Goal: Information Seeking & Learning: Learn about a topic

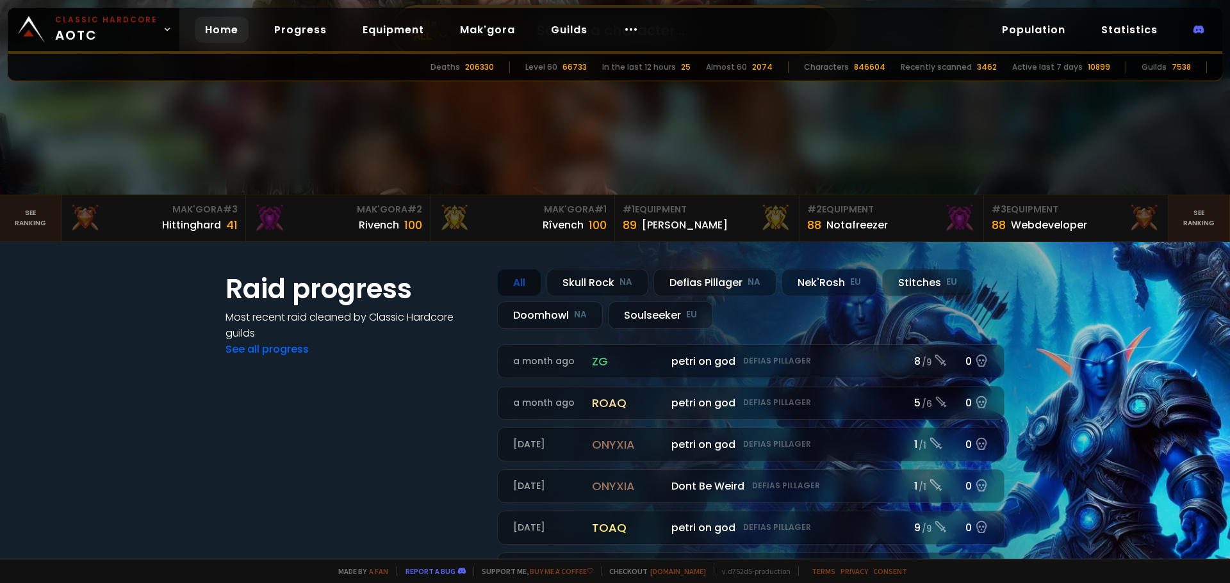
scroll to position [256, 0]
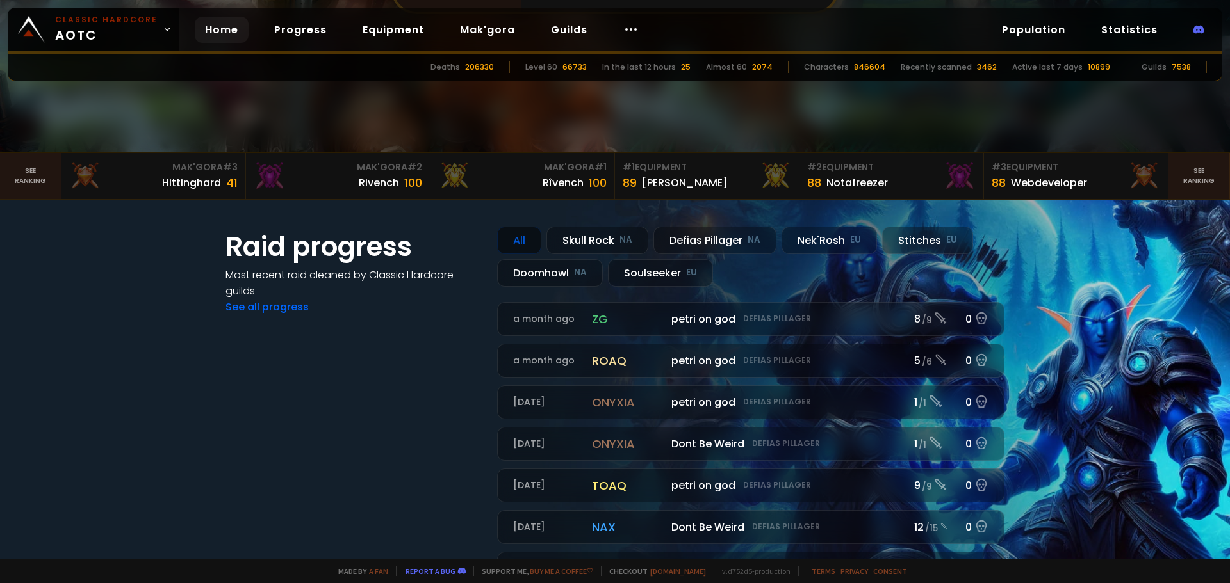
click at [1096, 320] on section "Raid progress Most recent raid cleaned by Classic Hardcore guilds See all progr…" at bounding box center [615, 407] width 1230 height 414
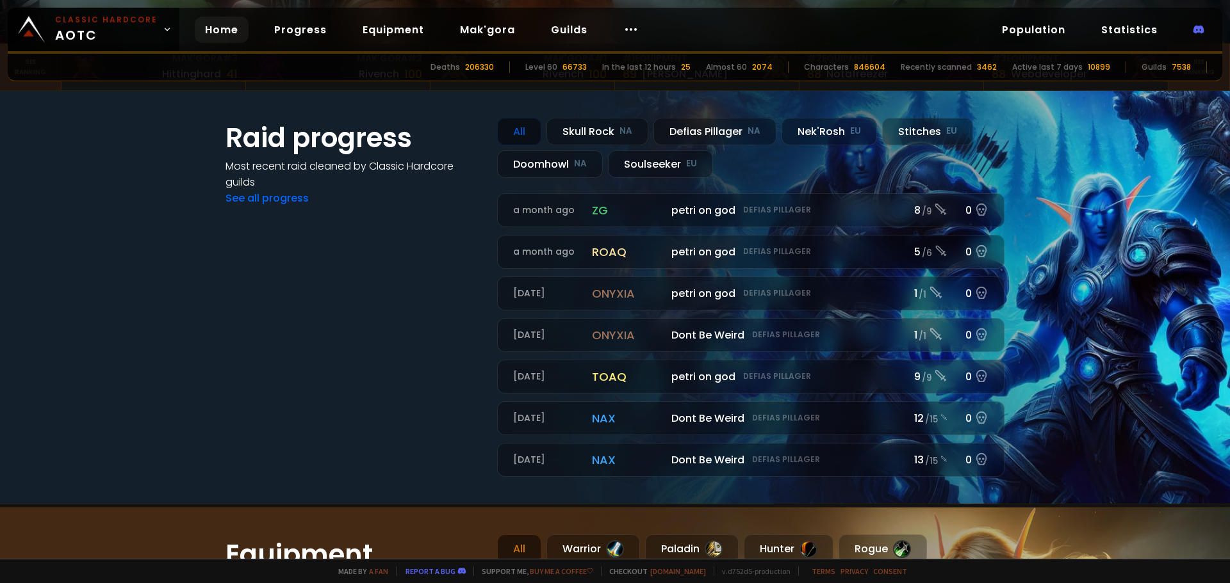
scroll to position [320, 0]
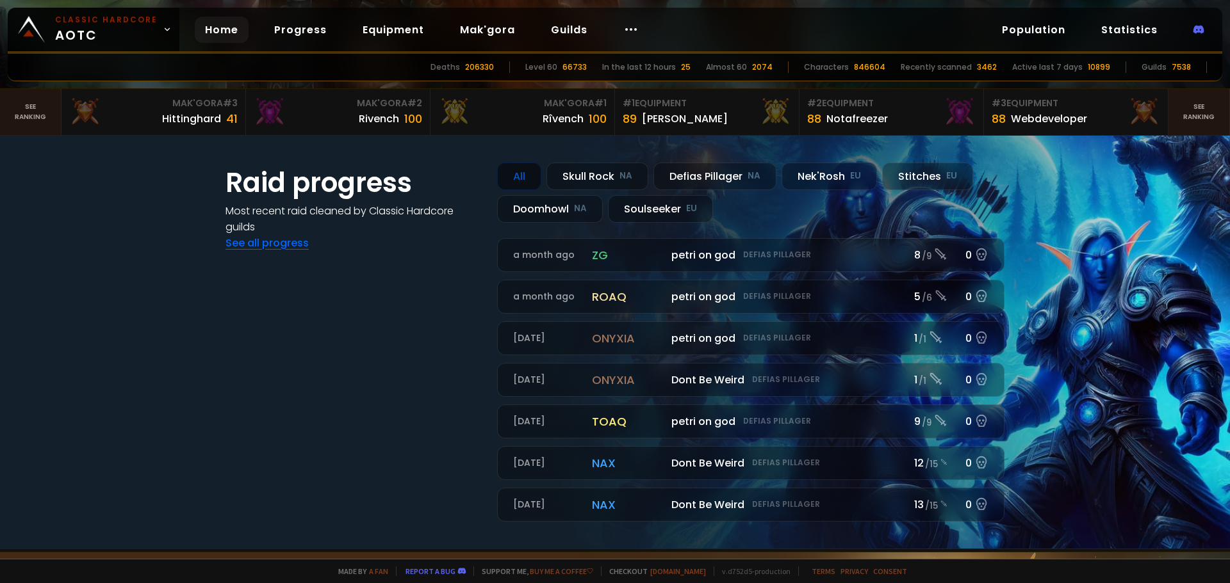
click at [238, 241] on link "See all progress" at bounding box center [266, 243] width 83 height 15
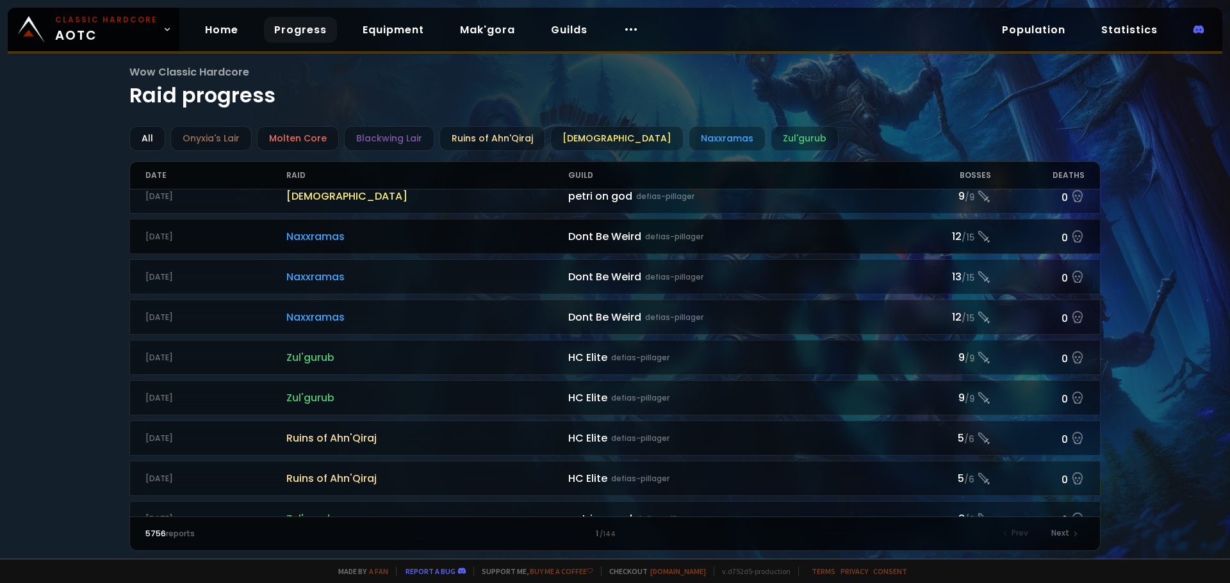
scroll to position [192, 0]
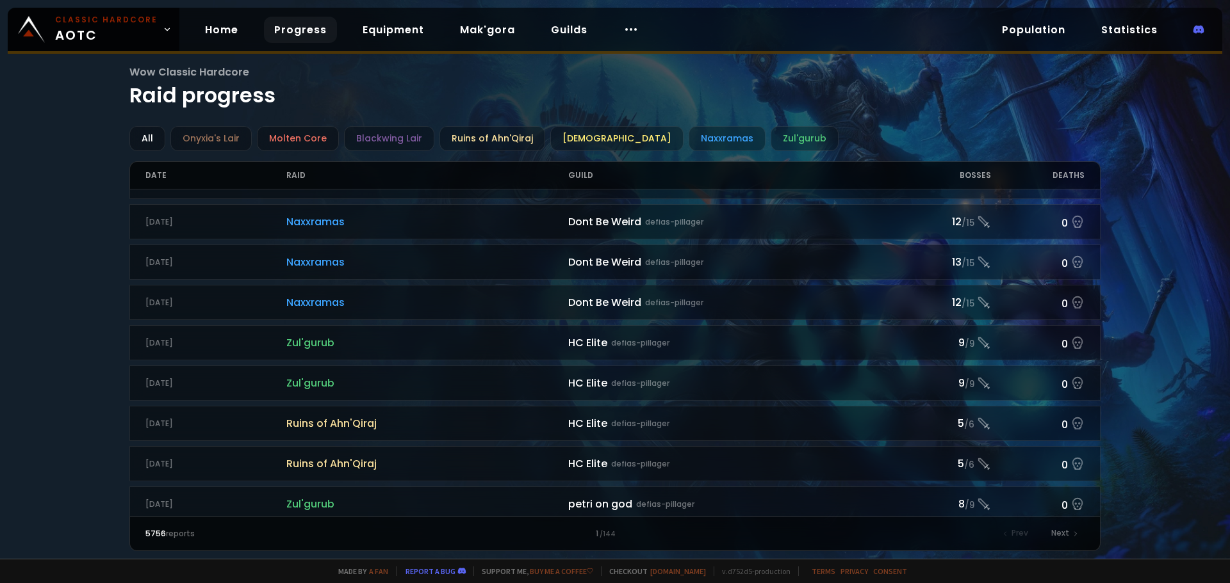
click at [77, 313] on div "Wow Classic Hardcore Raid progress All Onyxia's Lair Molten Core Blackwing Lair…" at bounding box center [615, 279] width 1230 height 559
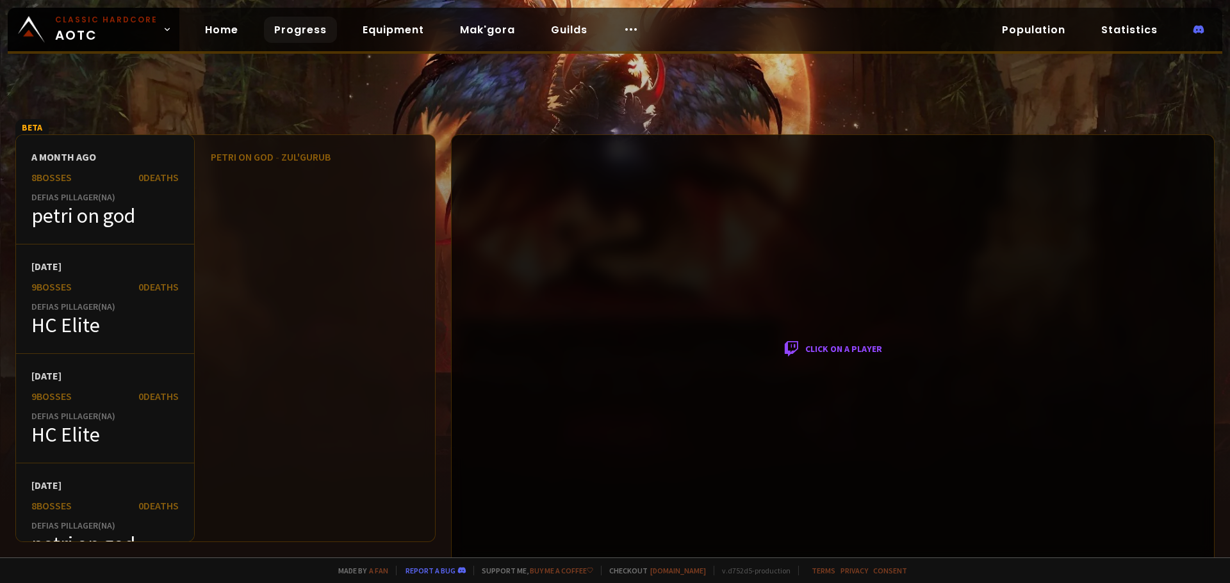
scroll to position [1, 0]
click at [837, 345] on div "Click on a player" at bounding box center [832, 349] width 763 height 430
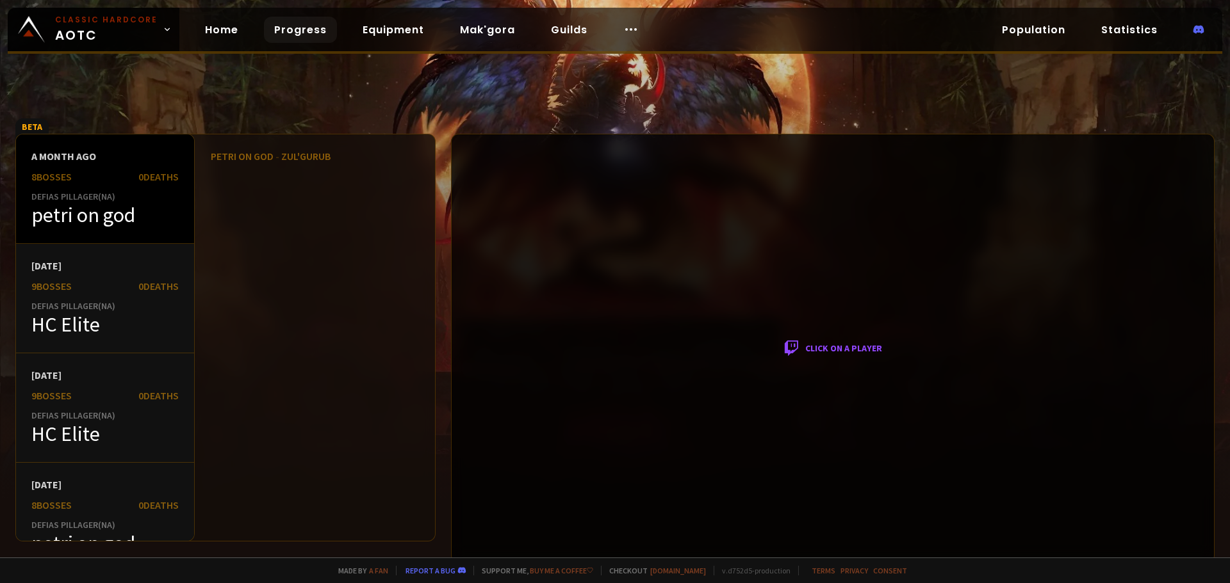
click at [140, 211] on div "petri on god" at bounding box center [104, 215] width 147 height 26
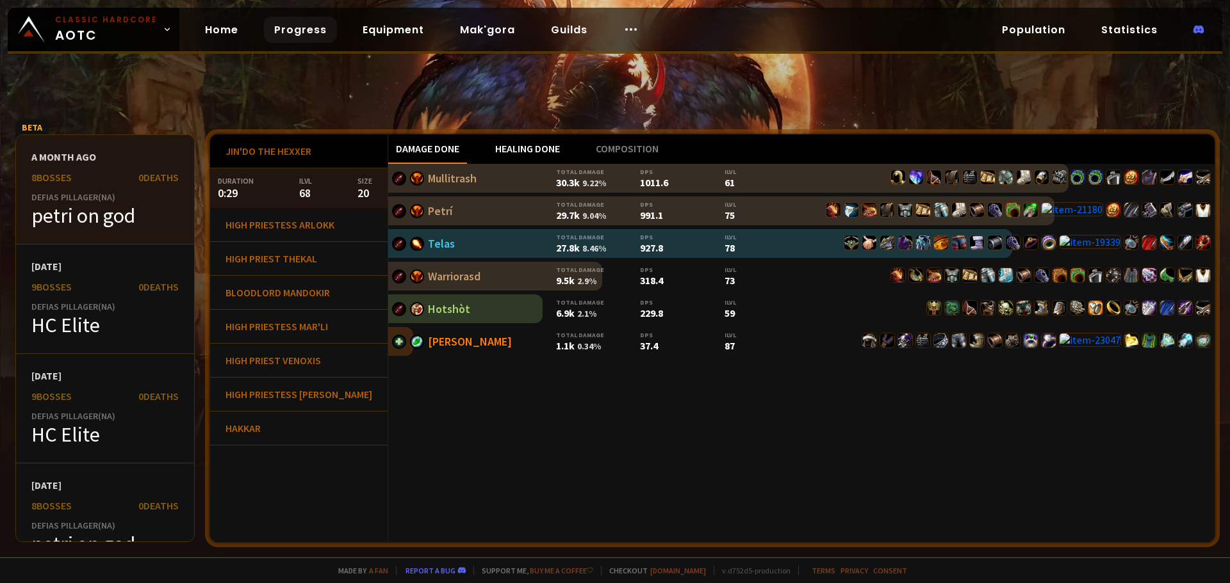
click at [500, 156] on div "Healing done" at bounding box center [527, 148] width 80 height 29
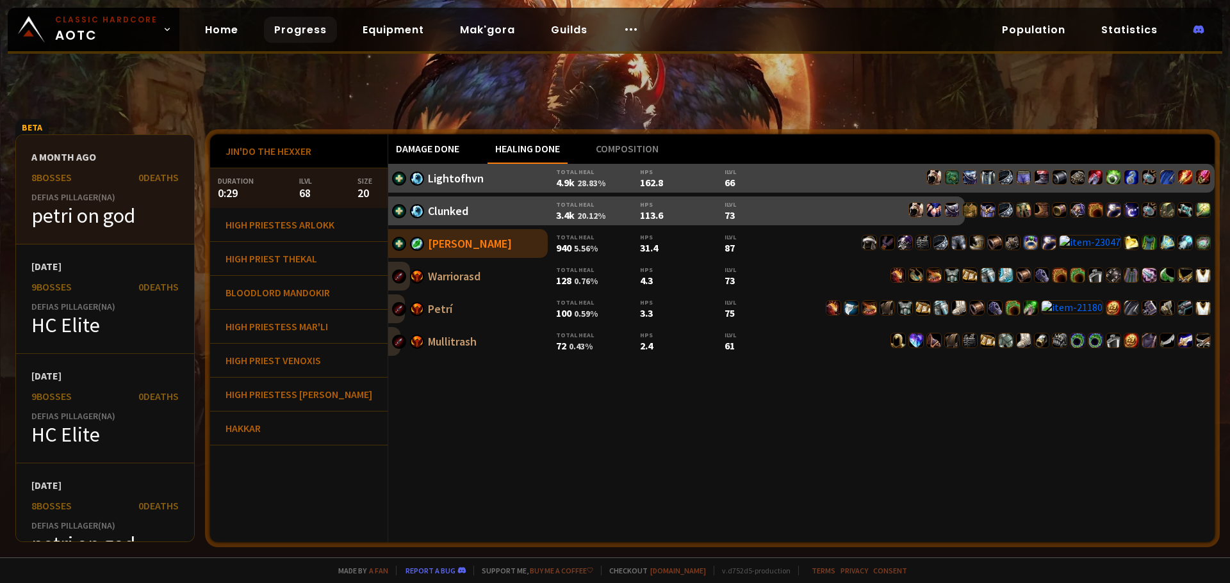
click at [417, 146] on div "Damage done" at bounding box center [427, 148] width 79 height 29
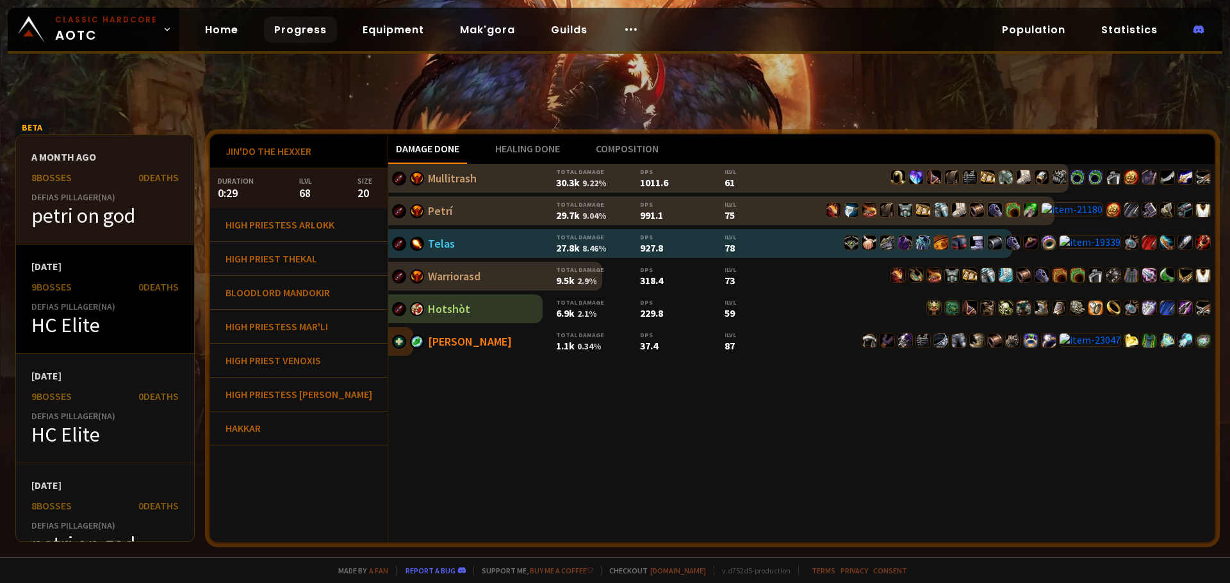
click at [124, 282] on div "9 bosses 0 Deaths" at bounding box center [104, 287] width 147 height 13
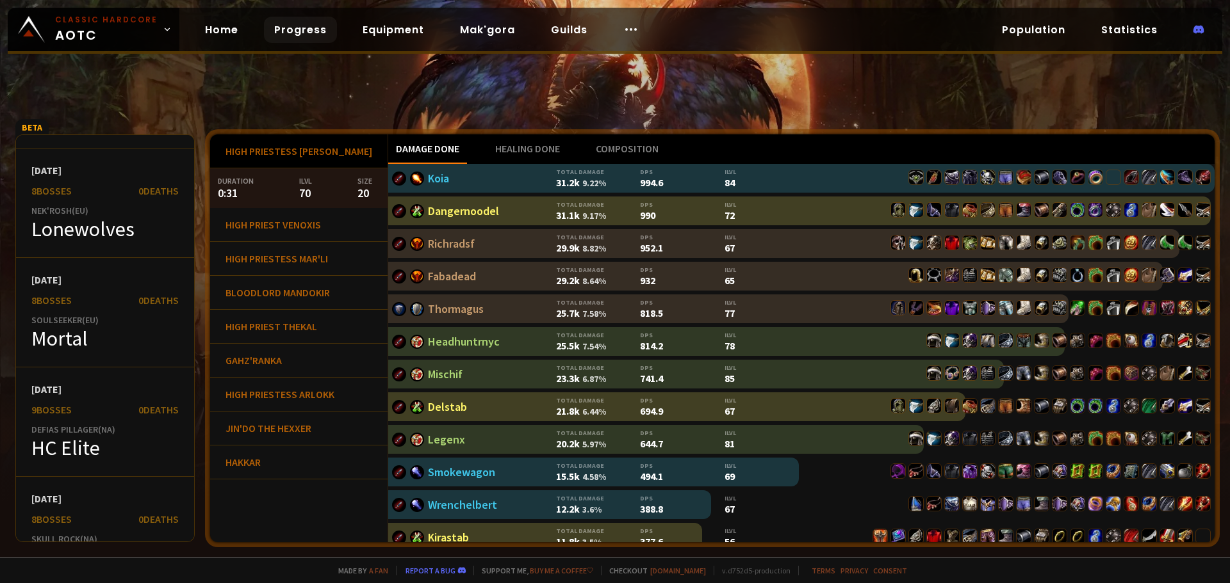
scroll to position [1089, 0]
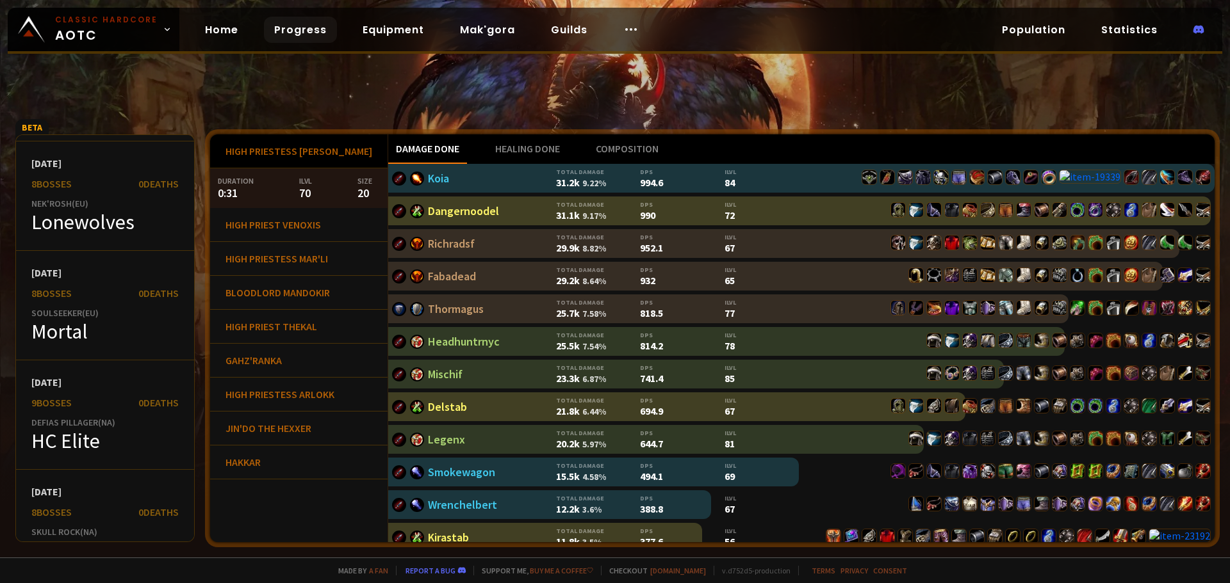
click at [297, 26] on link "Progress" at bounding box center [300, 30] width 73 height 26
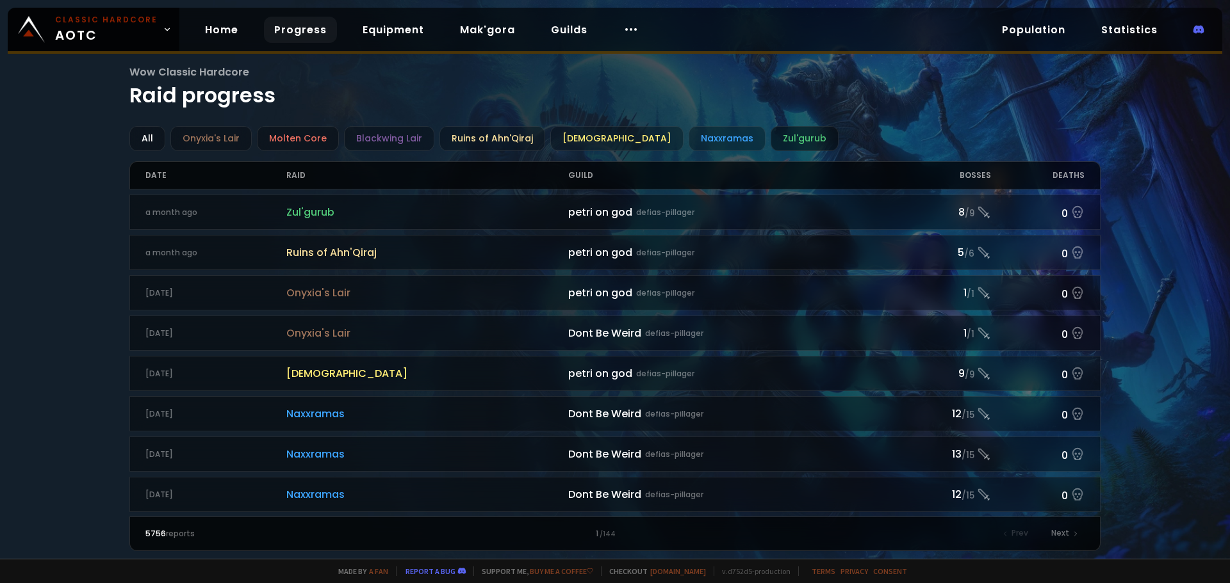
click at [770, 138] on div "Zul'gurub" at bounding box center [804, 138] width 68 height 25
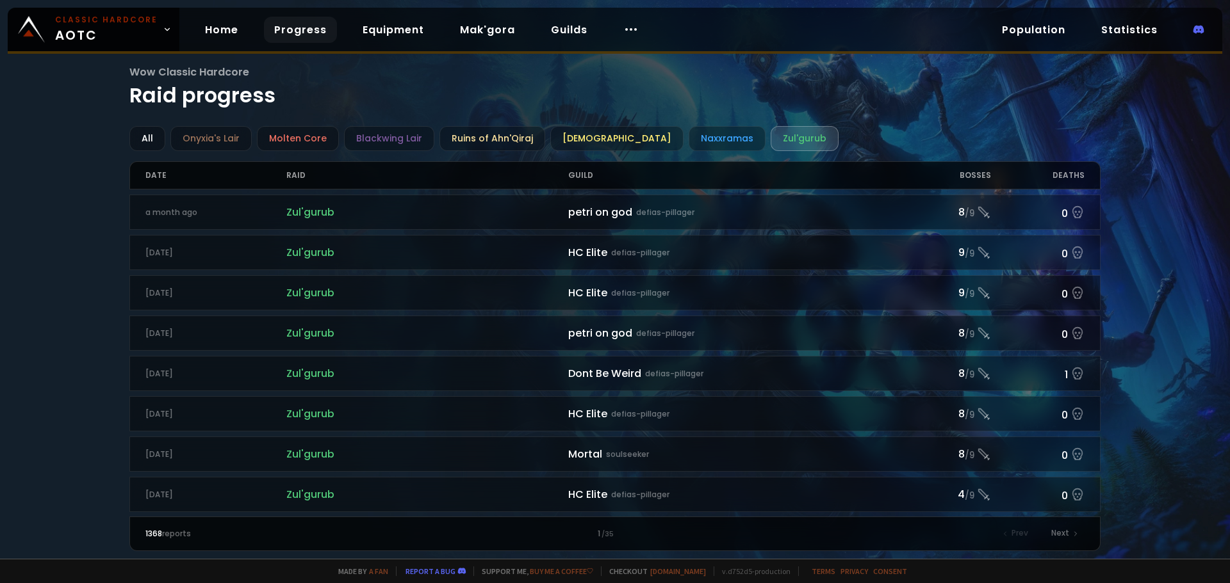
click at [156, 165] on div "Date" at bounding box center [215, 175] width 141 height 27
click at [157, 175] on div "Date" at bounding box center [215, 175] width 141 height 27
click at [896, 123] on div "Wow Classic Hardcore Raid progress All Onyxia's Lair Molten Core Blackwing Lair…" at bounding box center [615, 307] width 972 height 487
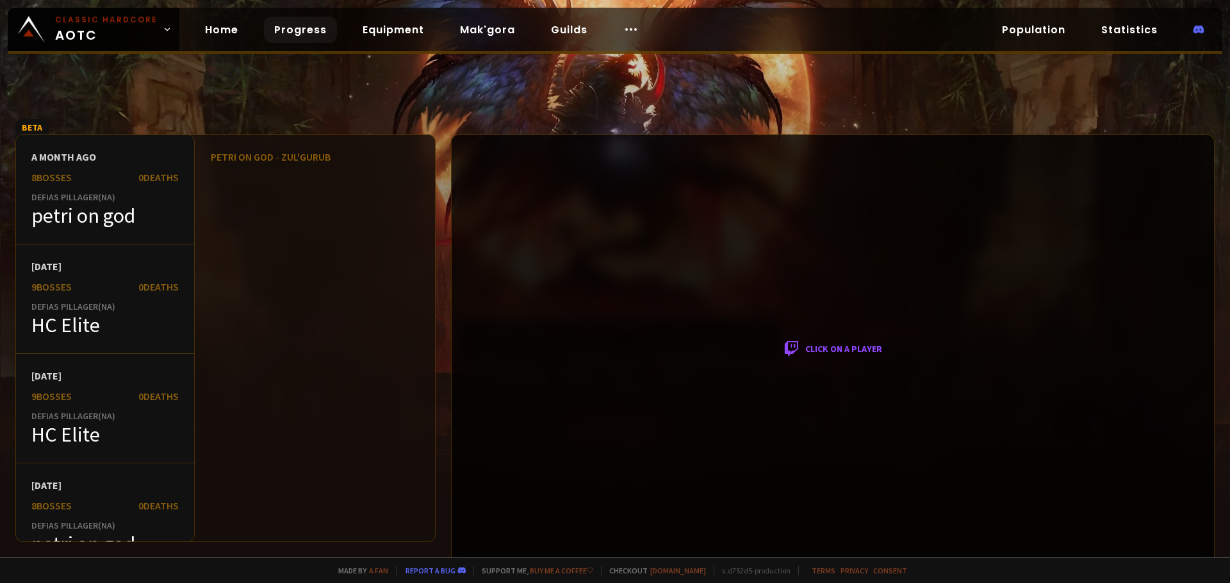
click at [262, 156] on div "petri on god - Zul'gurub" at bounding box center [315, 157] width 209 height 13
click at [844, 350] on div "Click on a player" at bounding box center [832, 349] width 763 height 430
click at [843, 350] on div "Click on a player" at bounding box center [832, 349] width 763 height 430
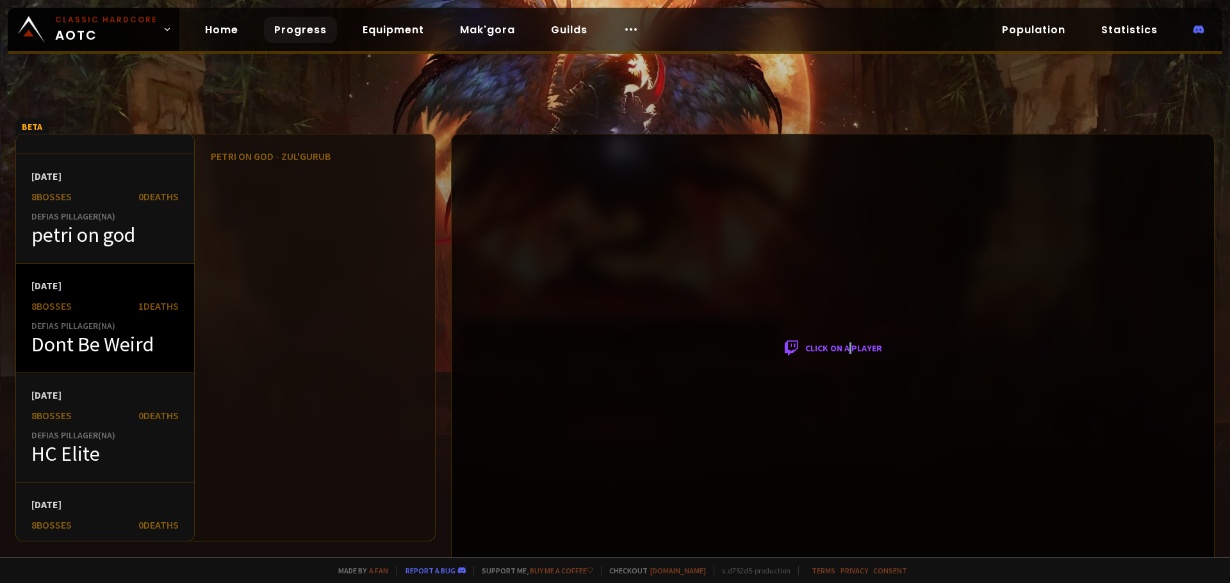
scroll to position [320, 0]
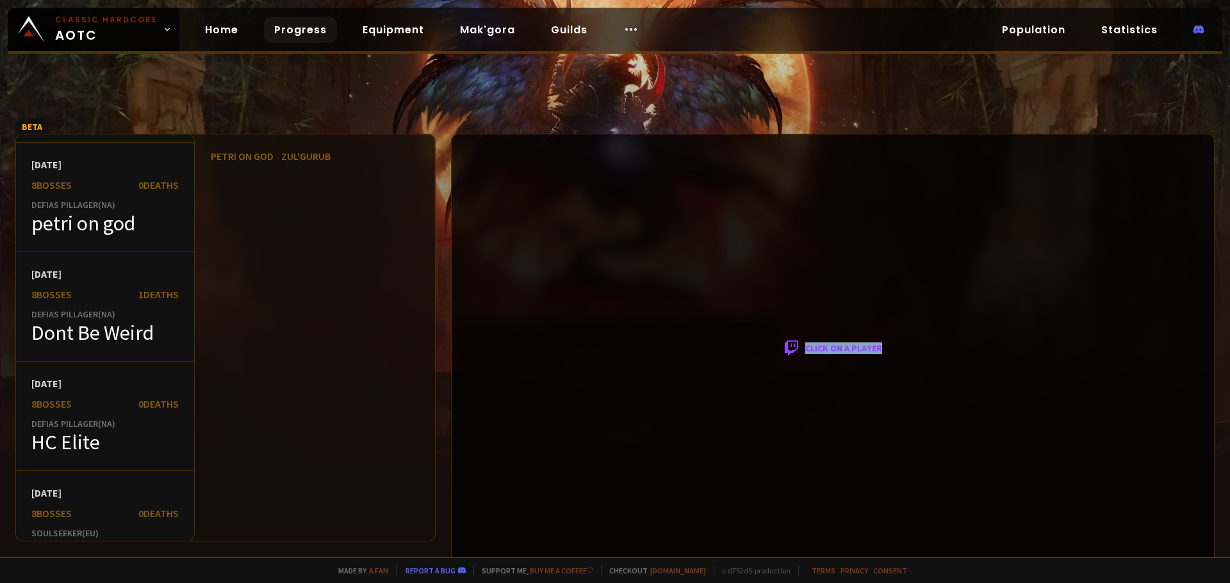
drag, startPoint x: 790, startPoint y: 328, endPoint x: 974, endPoint y: 218, distance: 213.7
click at [950, 368] on div "Click on a player" at bounding box center [832, 349] width 763 height 430
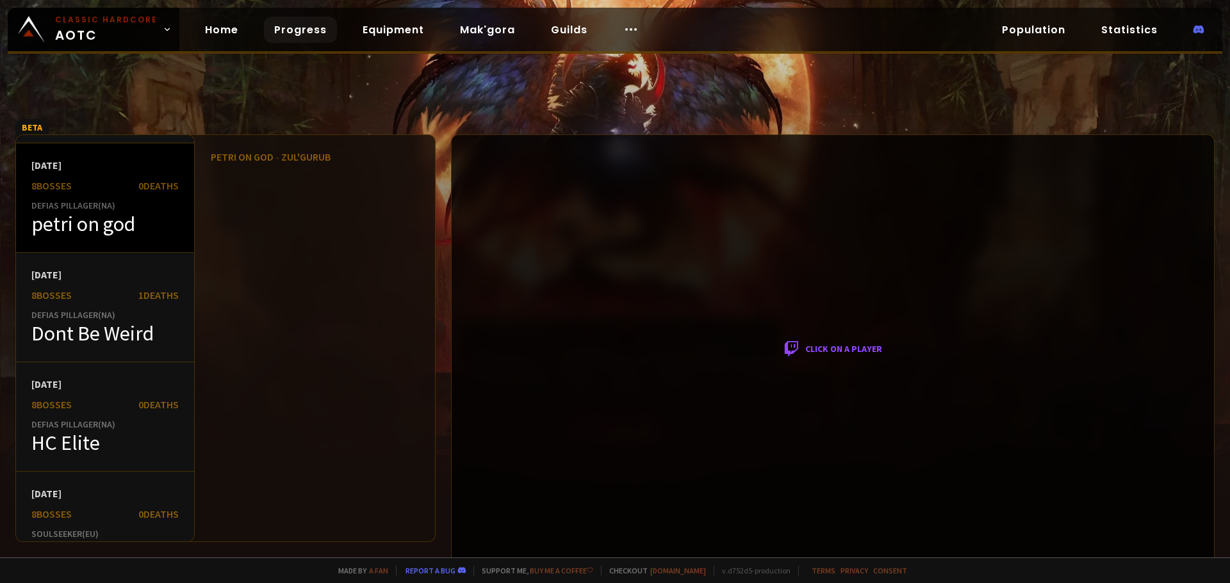
click at [123, 231] on div "petri on god" at bounding box center [104, 224] width 147 height 26
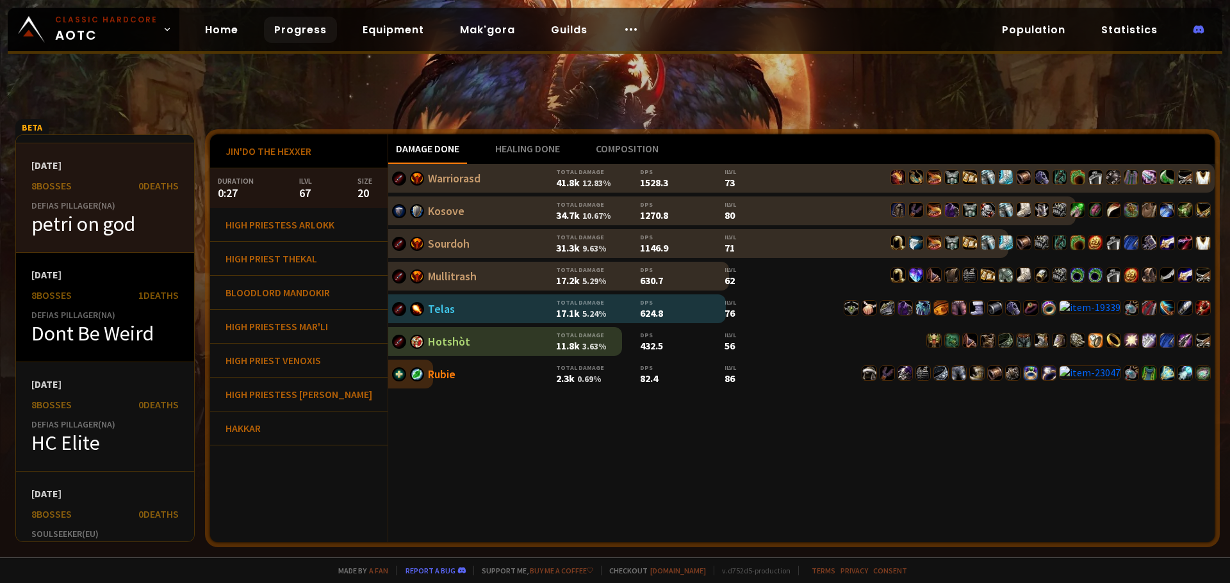
click at [140, 304] on div "2 months ago 8 bosses 1 Deaths Defias Pillager ( NA ) Dont Be Weird" at bounding box center [105, 308] width 178 height 110
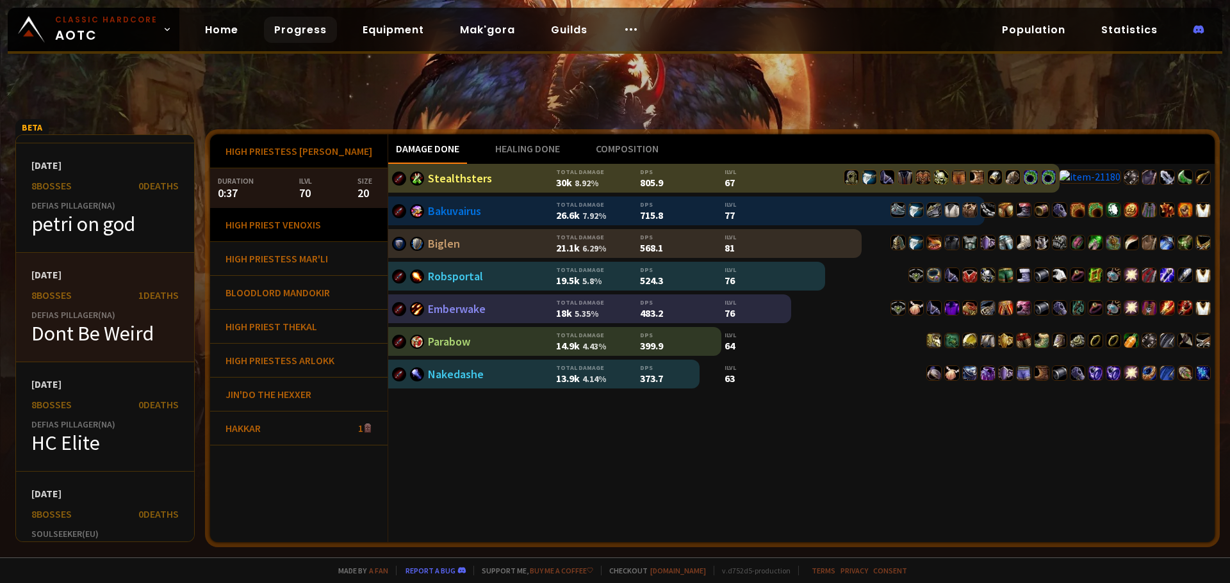
click at [291, 238] on div "High Priest Venoxis" at bounding box center [298, 225] width 177 height 34
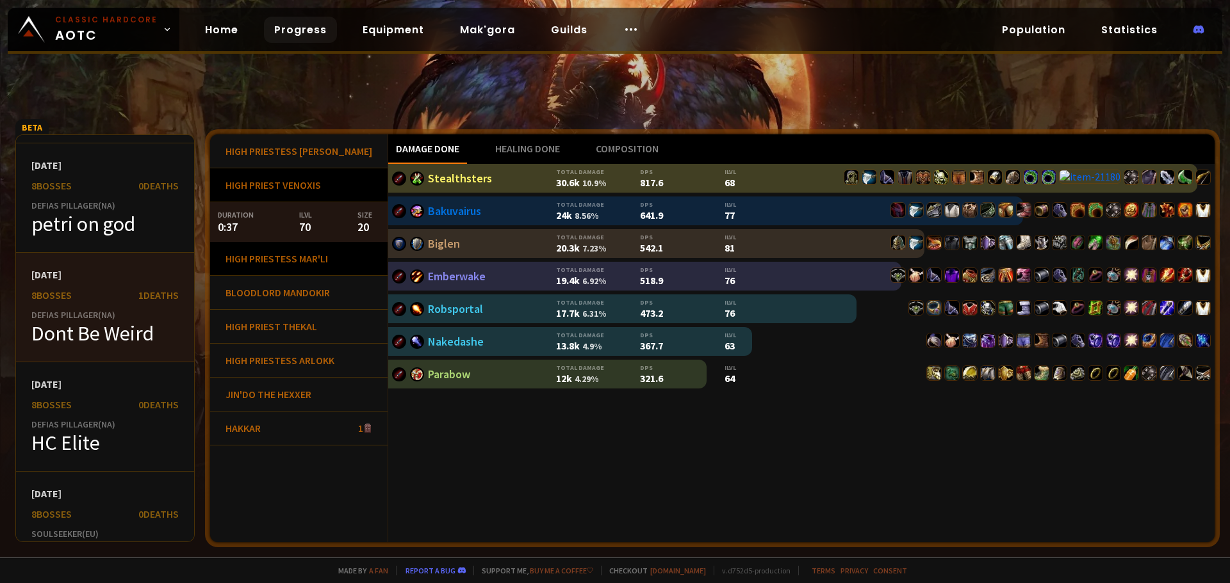
click at [297, 259] on div "High Priestess Mar'li" at bounding box center [298, 259] width 177 height 34
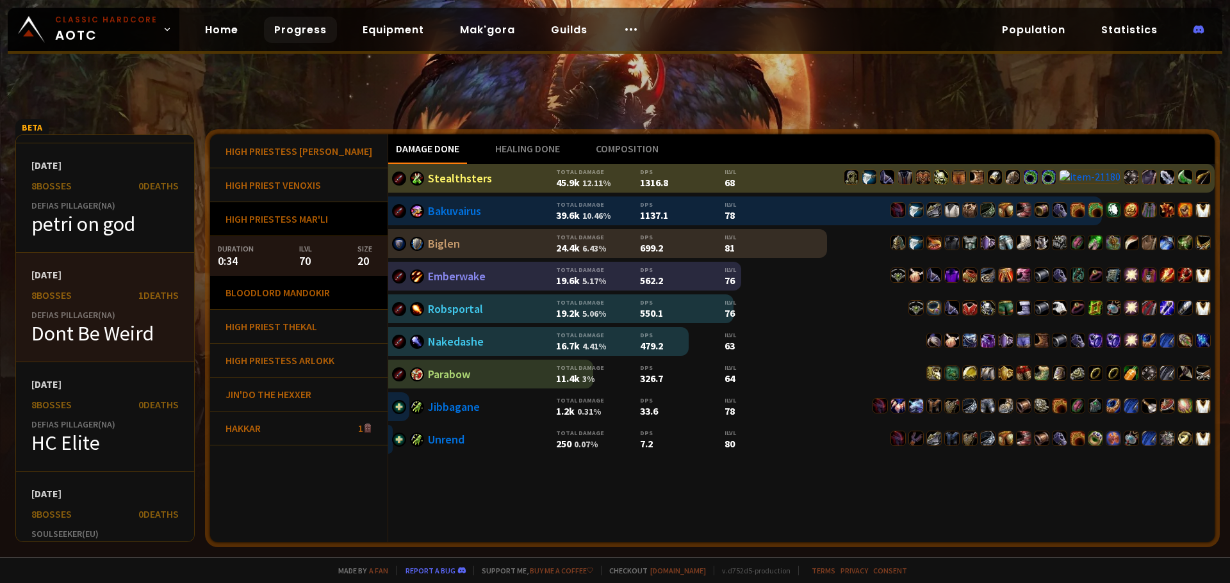
click at [296, 296] on div "Bloodlord Mandokir" at bounding box center [298, 293] width 177 height 34
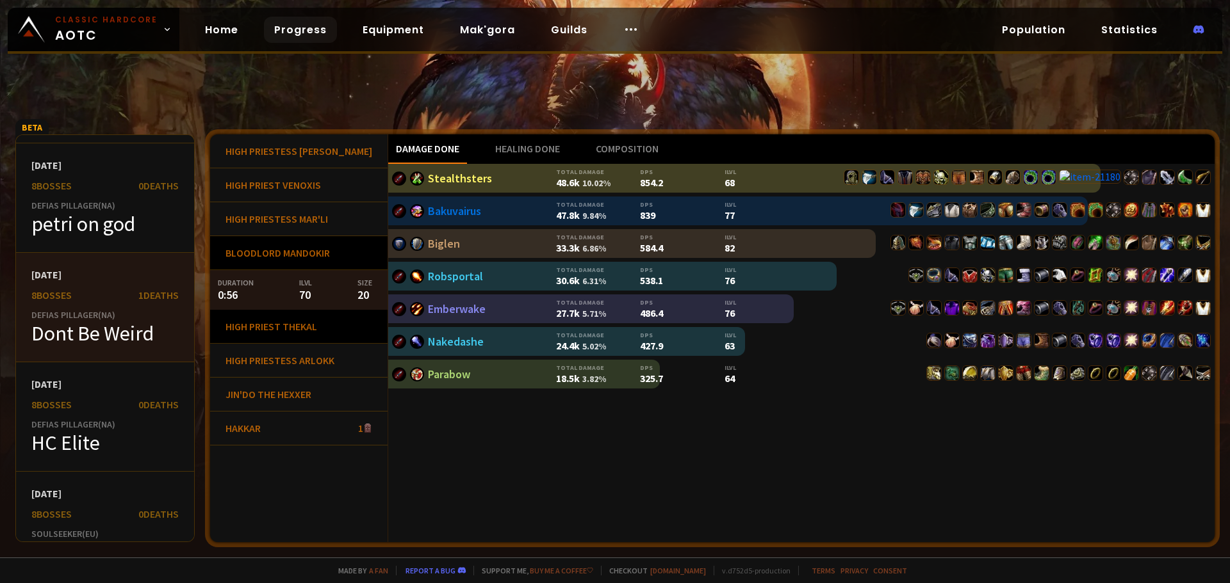
click at [288, 324] on div "High Priest Thekal" at bounding box center [298, 327] width 177 height 34
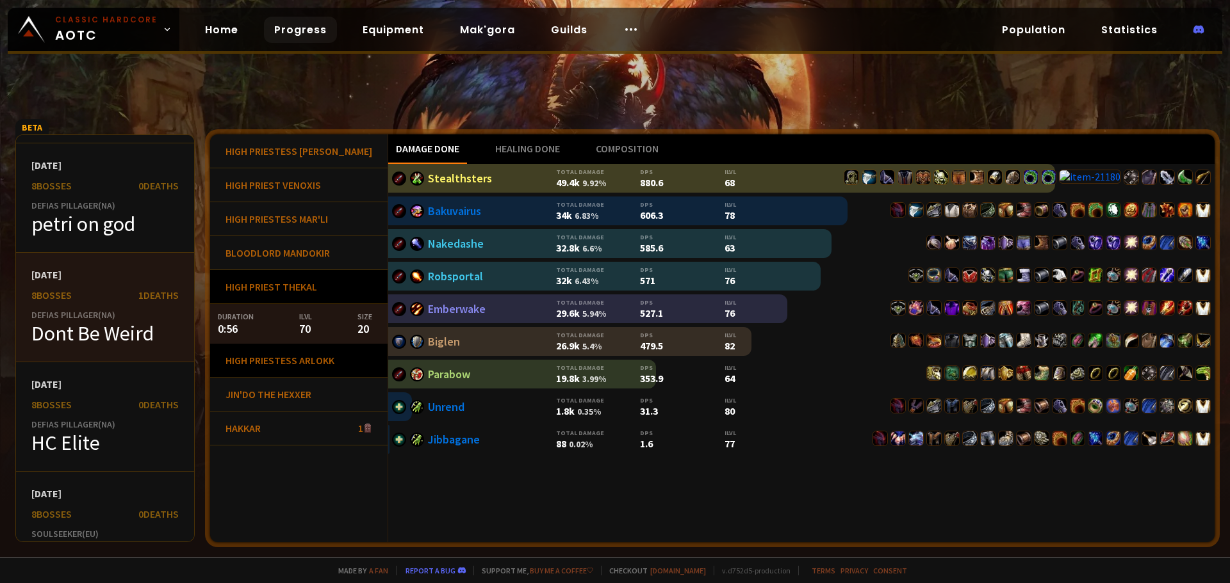
click at [283, 353] on div "High Priestess Arlokk" at bounding box center [298, 361] width 177 height 34
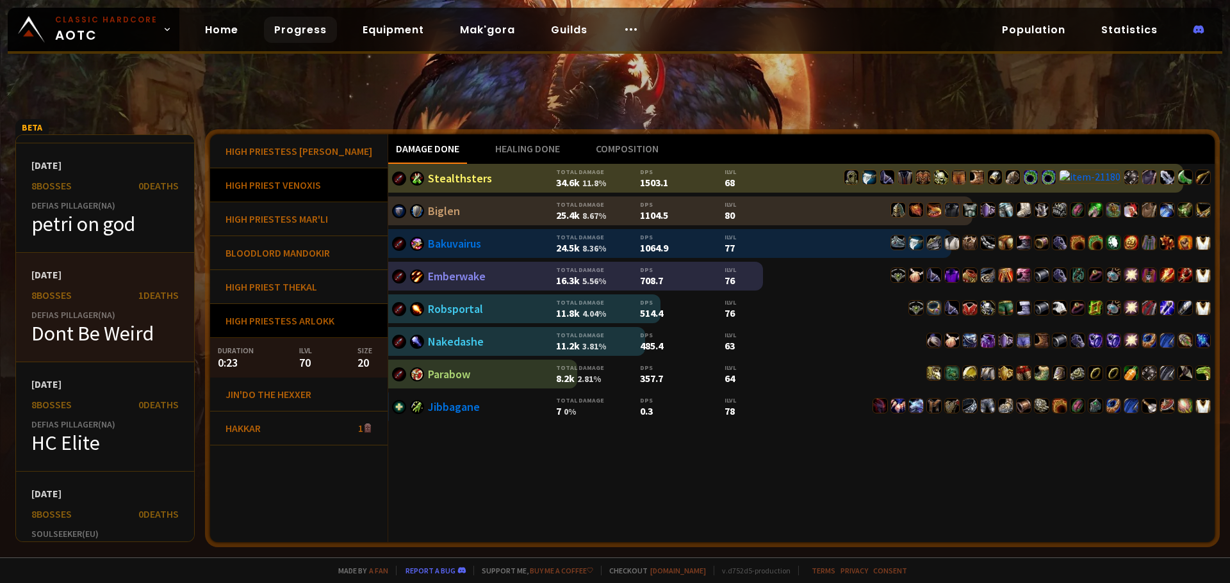
click at [271, 184] on div "High Priest Venoxis" at bounding box center [298, 185] width 177 height 34
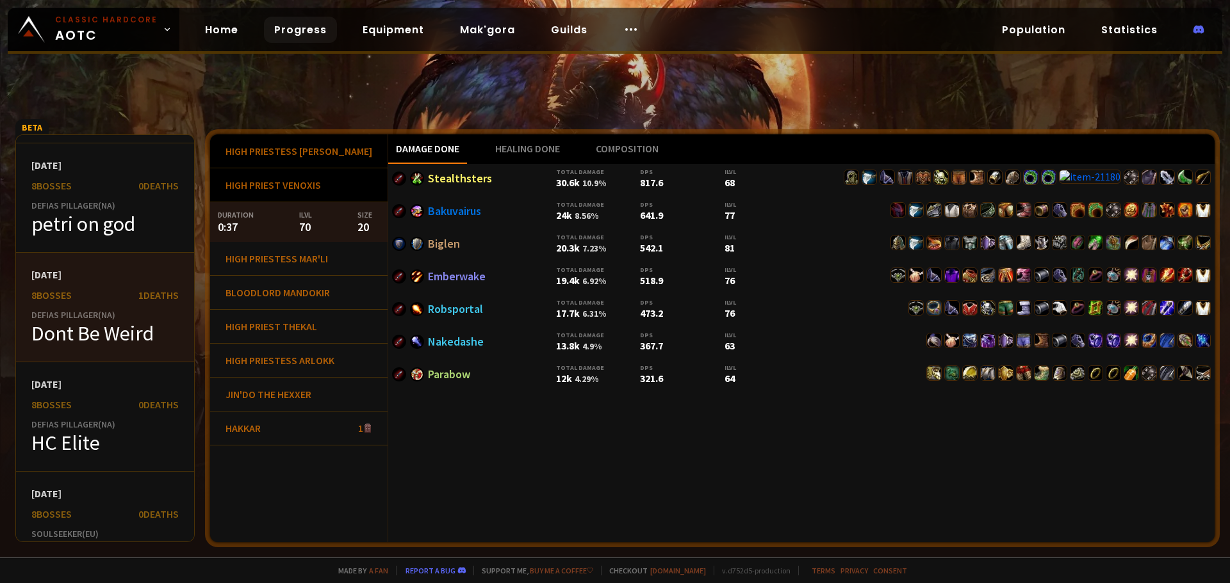
click at [281, 154] on div "High Priestess Jeklik" at bounding box center [298, 151] width 177 height 34
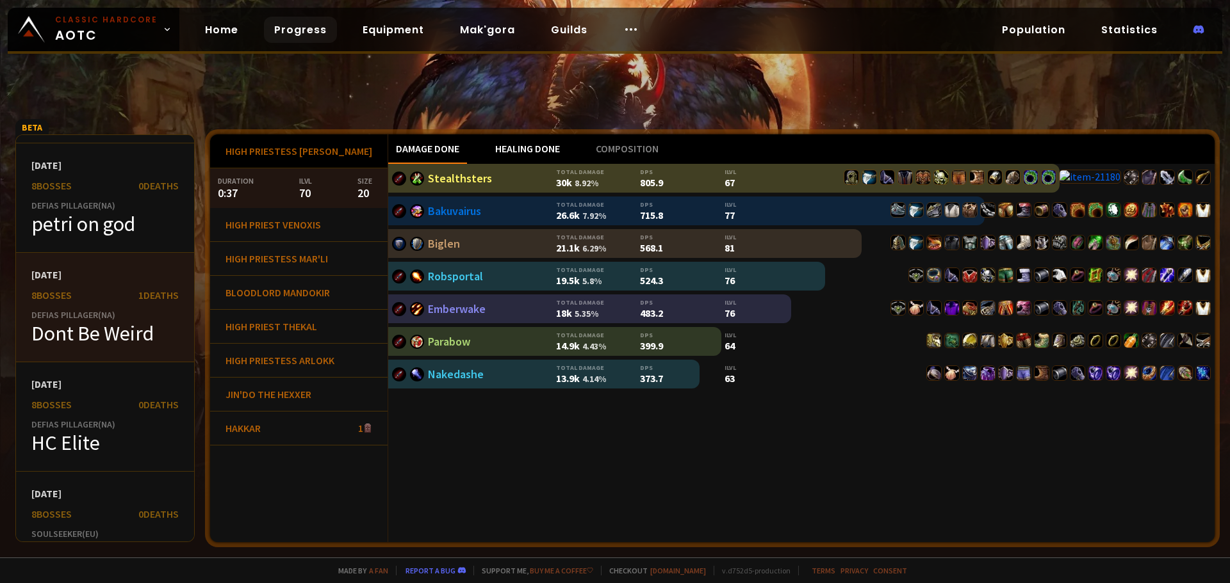
click at [498, 144] on div "Healing done" at bounding box center [527, 148] width 80 height 29
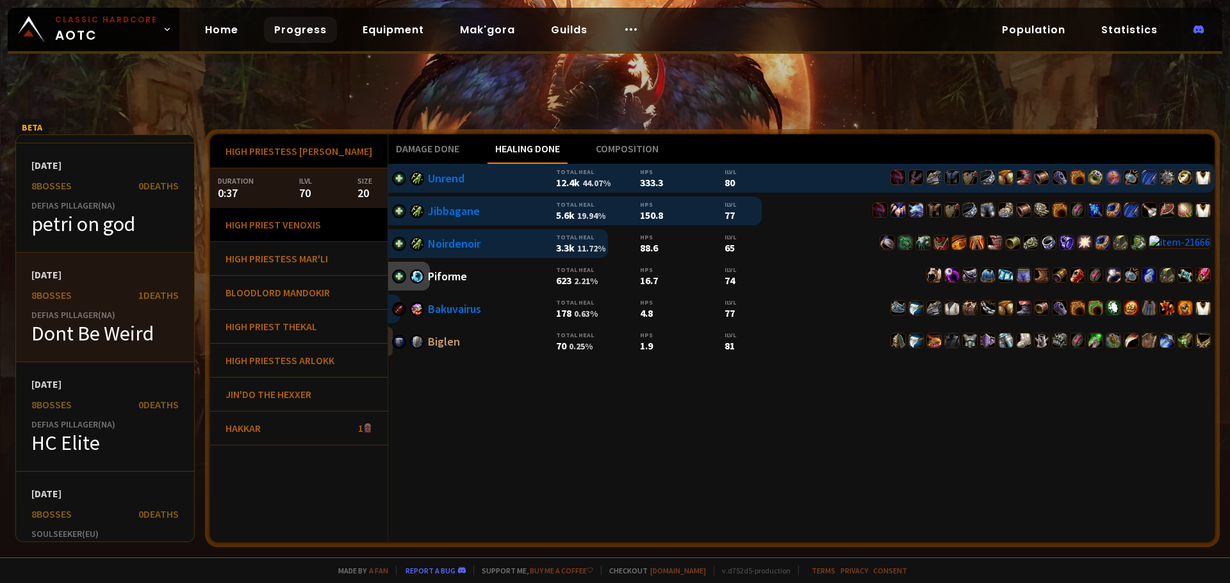
click at [292, 226] on div "High Priest Venoxis" at bounding box center [298, 225] width 177 height 34
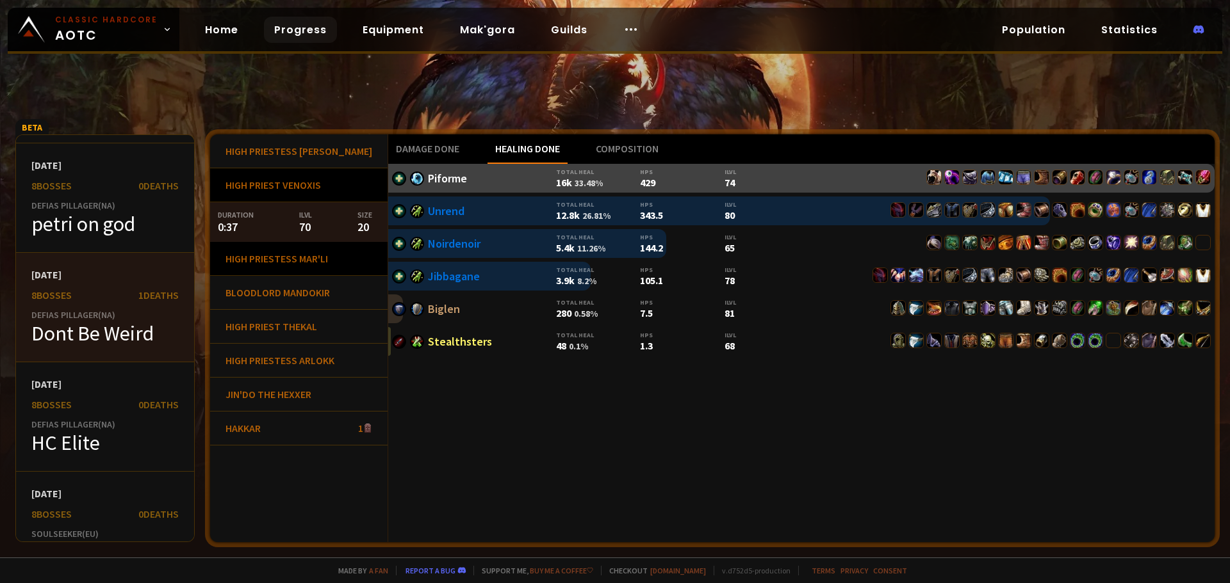
click at [286, 256] on div "High Priestess Mar'li" at bounding box center [298, 259] width 177 height 34
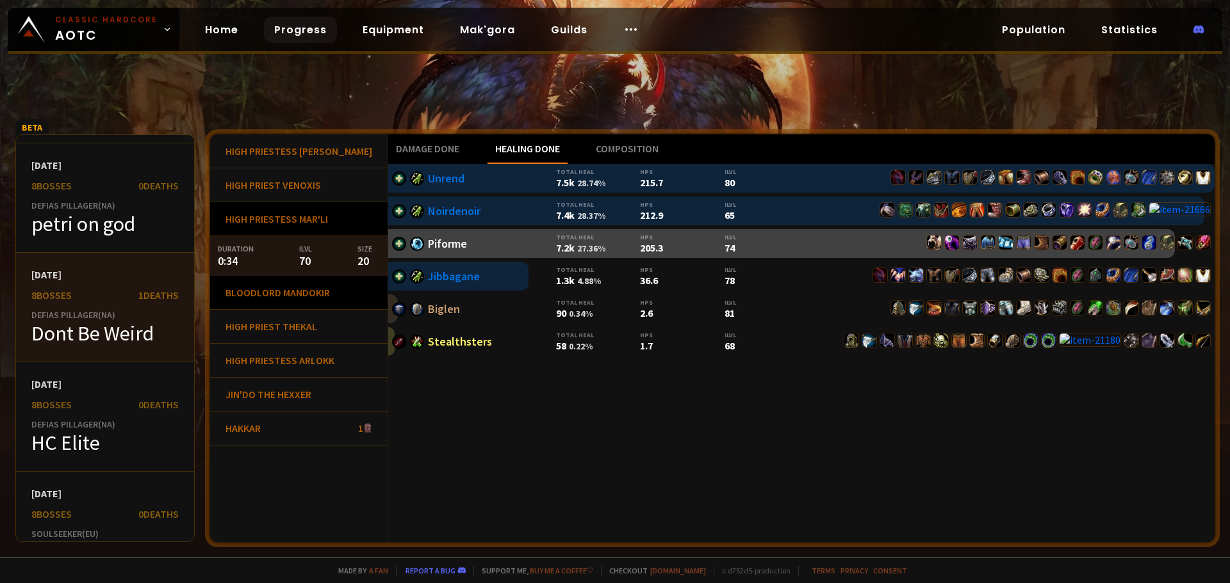
click at [288, 294] on div "Bloodlord Mandokir" at bounding box center [298, 293] width 177 height 34
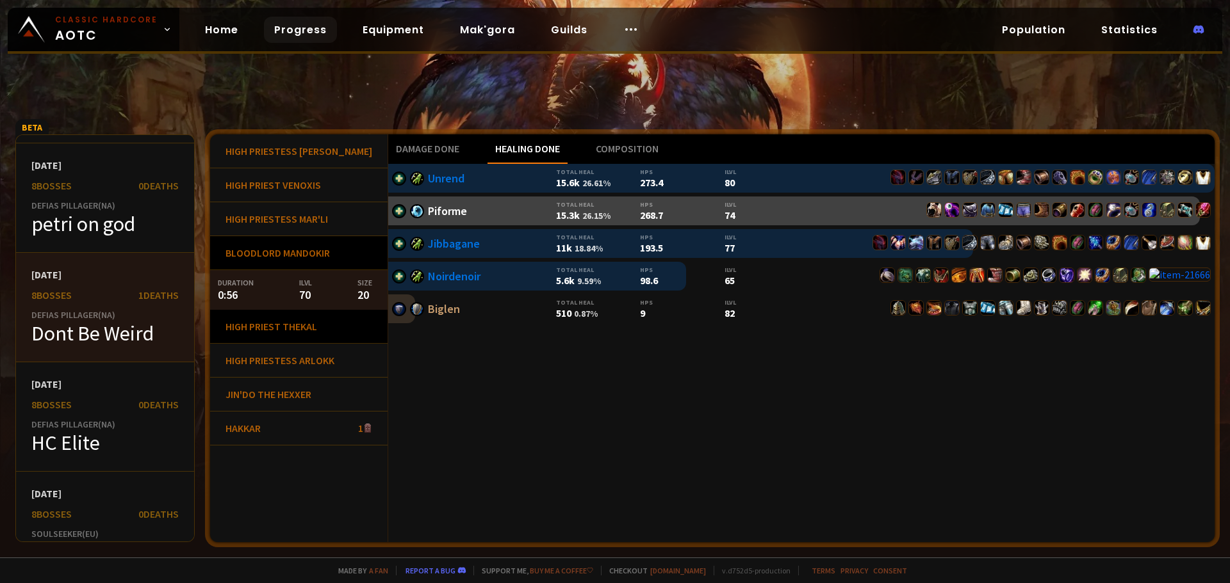
click at [282, 322] on div "High Priest Thekal" at bounding box center [298, 327] width 177 height 34
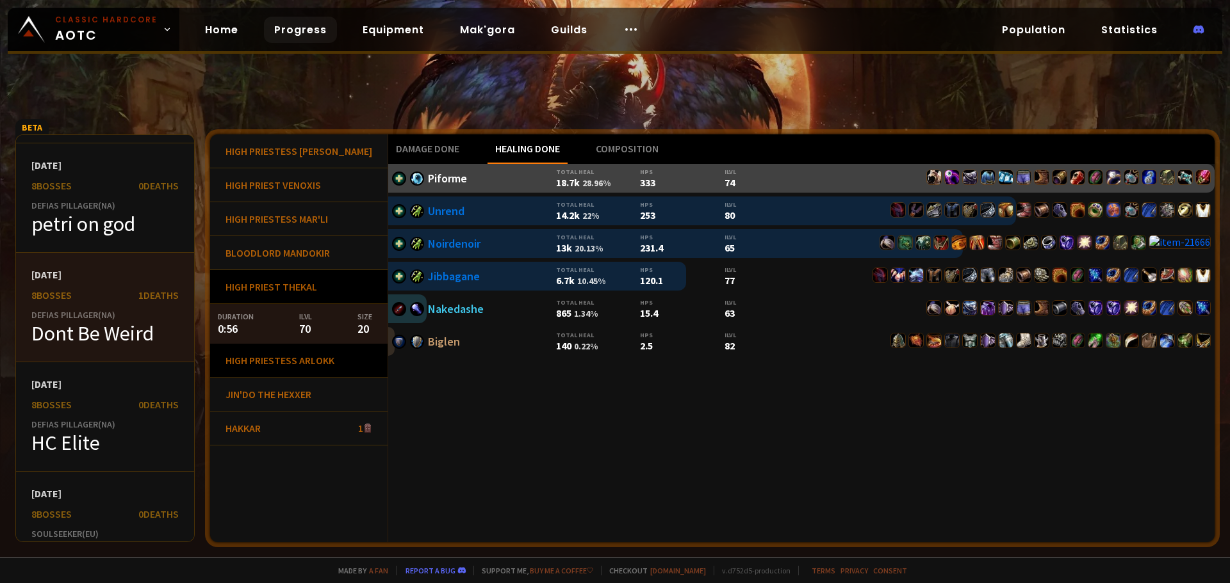
click at [294, 357] on div "High Priestess Arlokk" at bounding box center [298, 361] width 177 height 34
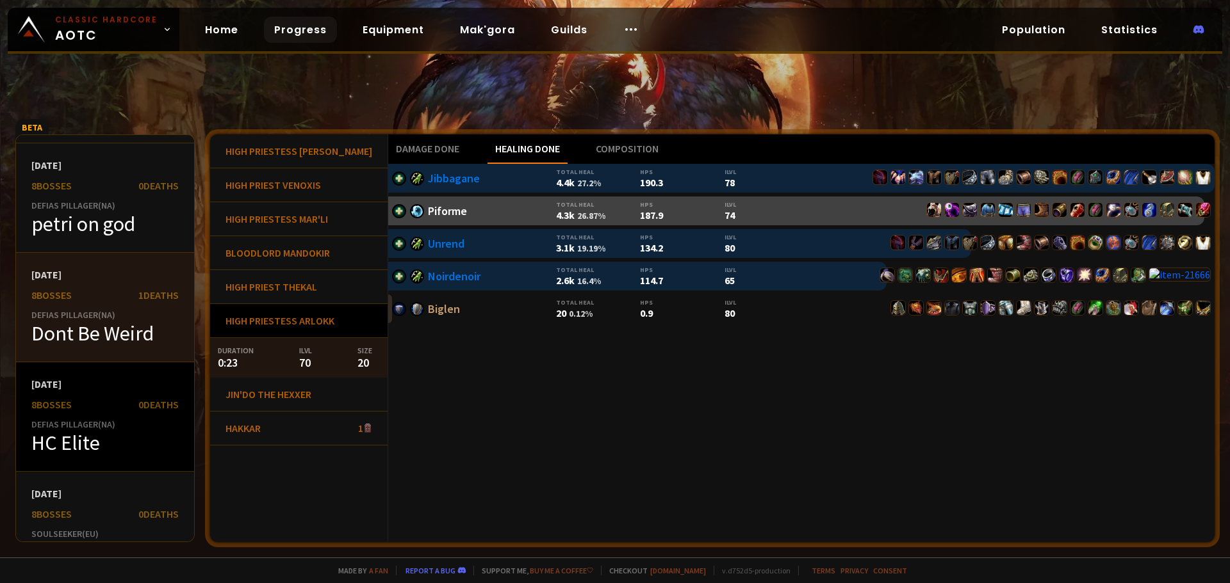
click at [134, 433] on div "HC Elite" at bounding box center [104, 443] width 147 height 26
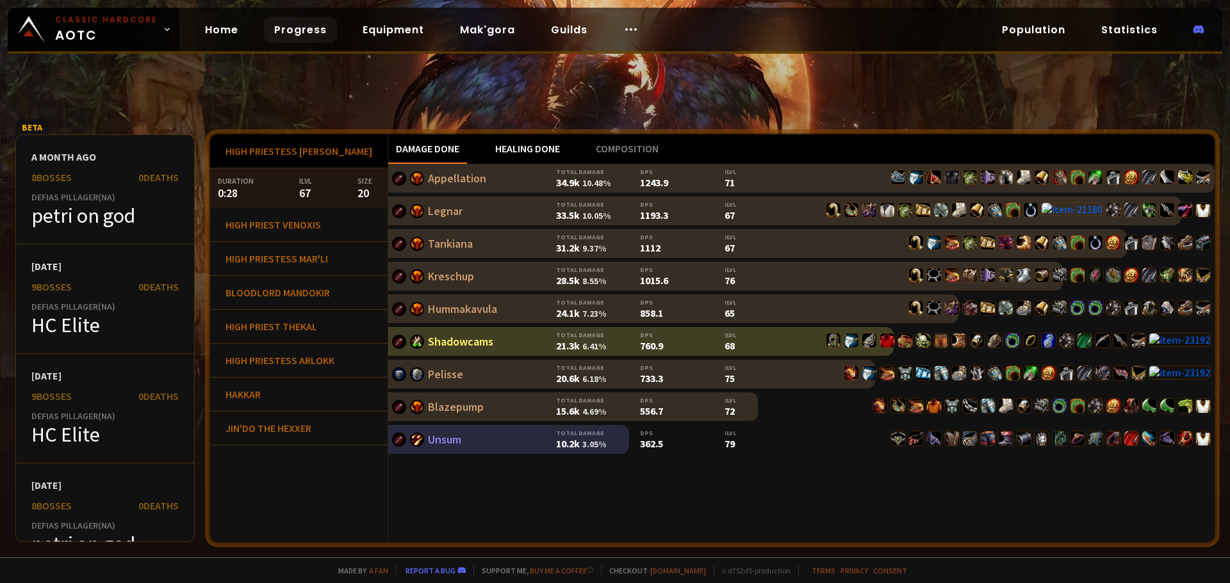
click at [498, 151] on div "Healing done" at bounding box center [527, 148] width 80 height 29
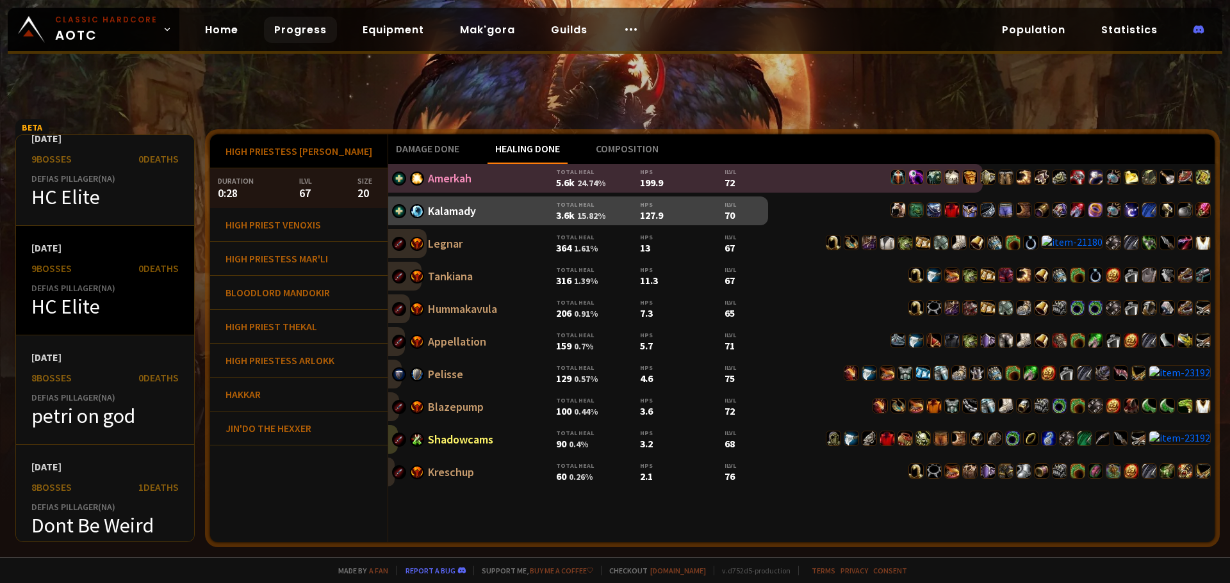
scroll to position [192, 0]
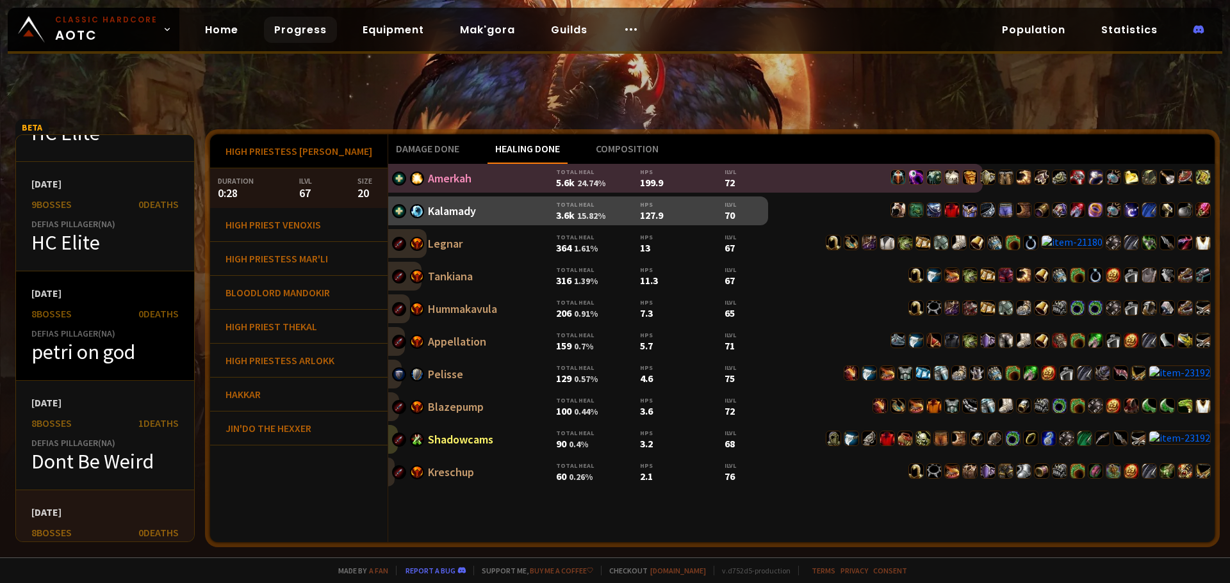
click at [136, 345] on div "petri on god" at bounding box center [104, 352] width 147 height 26
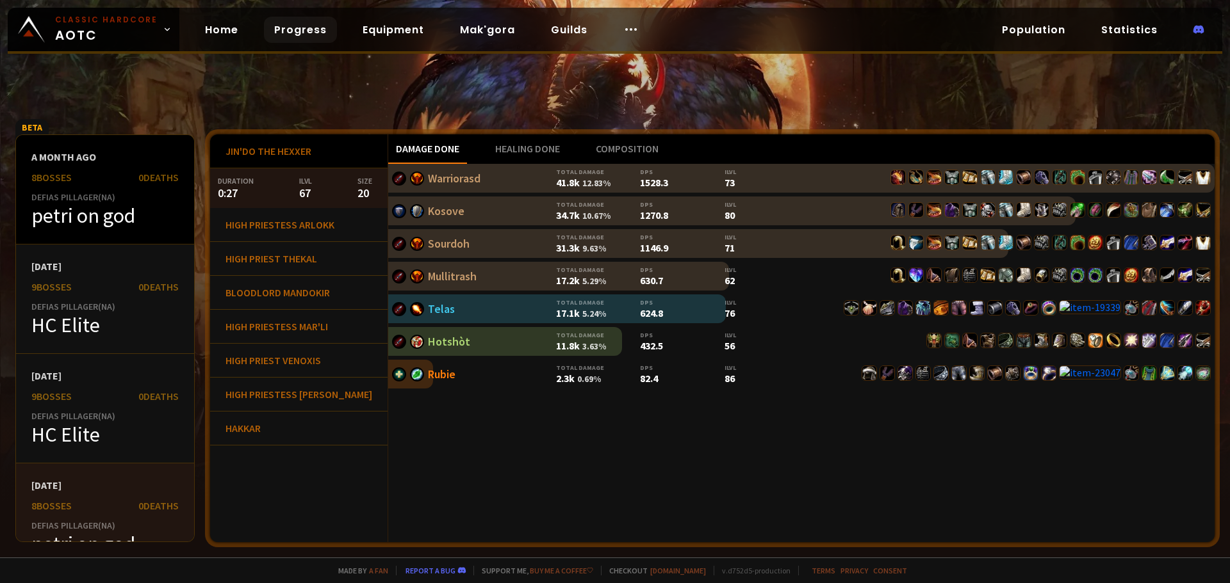
click at [143, 208] on div "petri on god" at bounding box center [104, 216] width 147 height 26
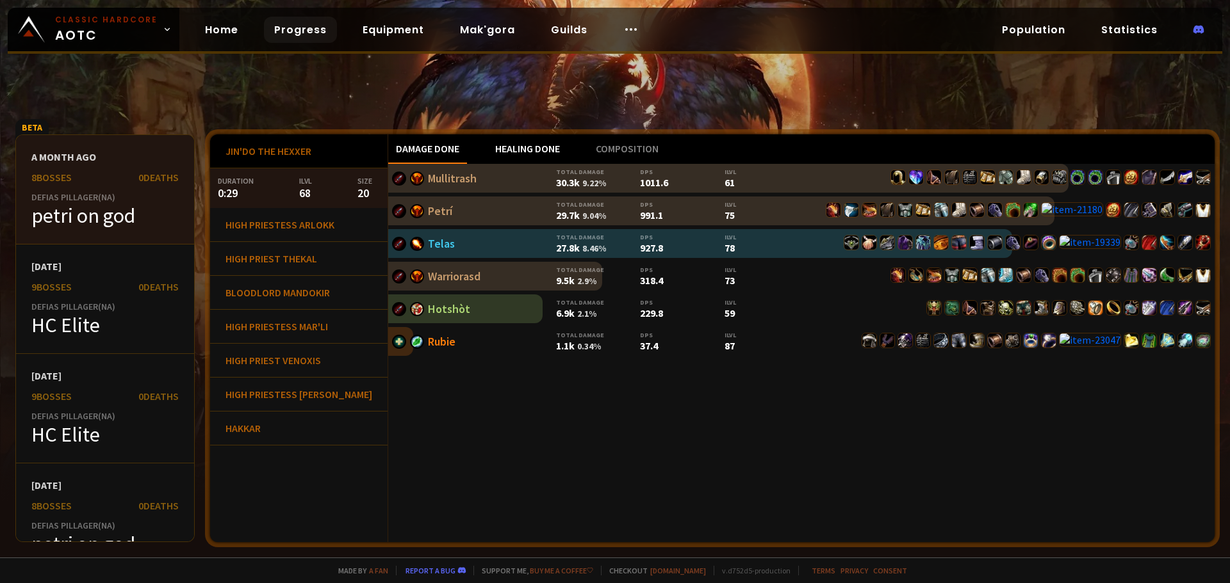
click at [502, 153] on div "Healing done" at bounding box center [527, 148] width 80 height 29
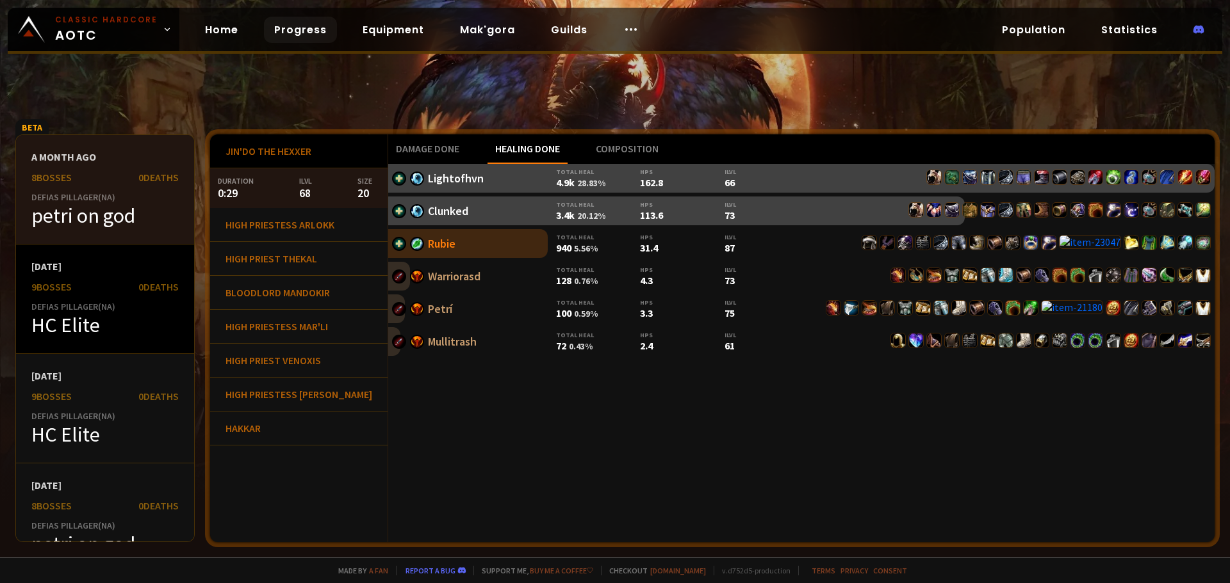
click at [139, 295] on div "2 months ago 9 bosses 0 Deaths Defias Pillager ( NA ) HC Elite" at bounding box center [105, 300] width 178 height 110
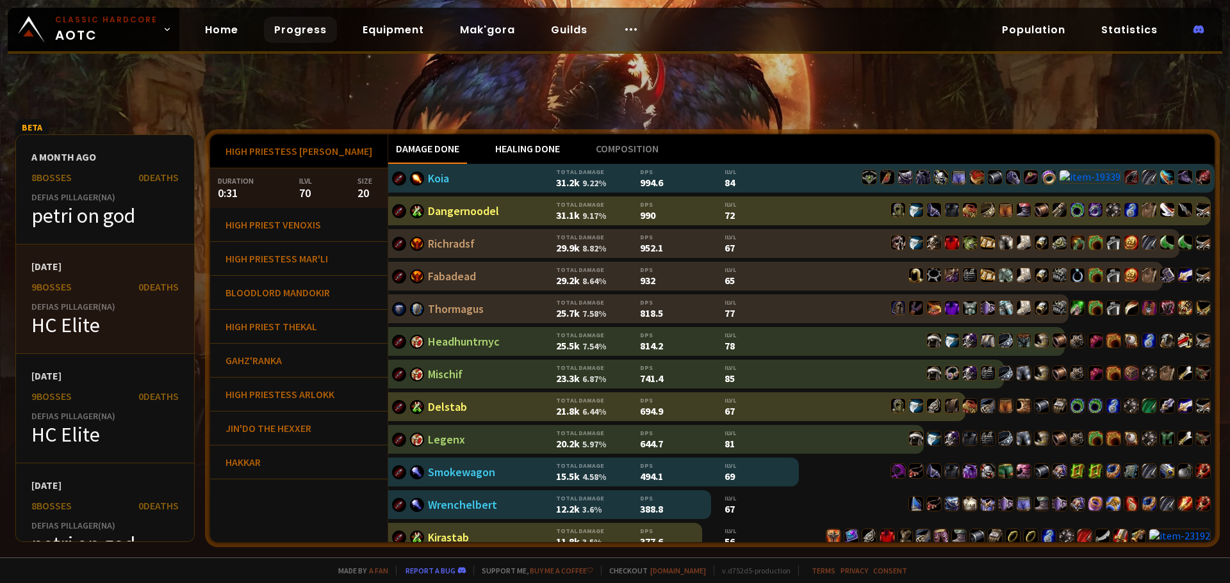
click at [498, 144] on div "Healing done" at bounding box center [527, 148] width 80 height 29
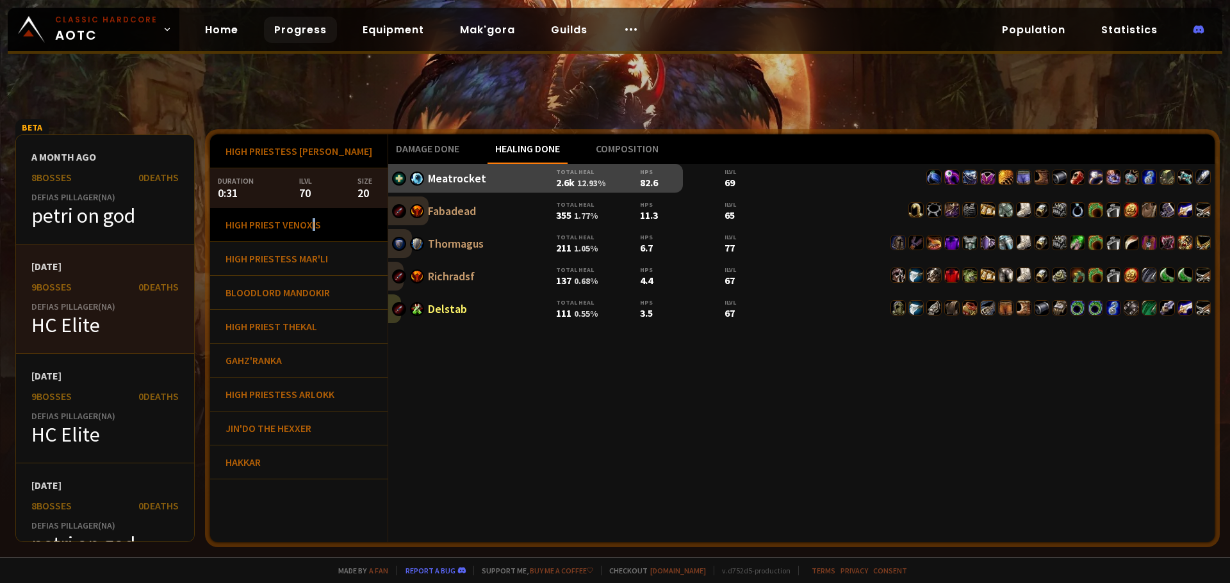
click at [315, 232] on div "High Priest Venoxis" at bounding box center [298, 225] width 177 height 34
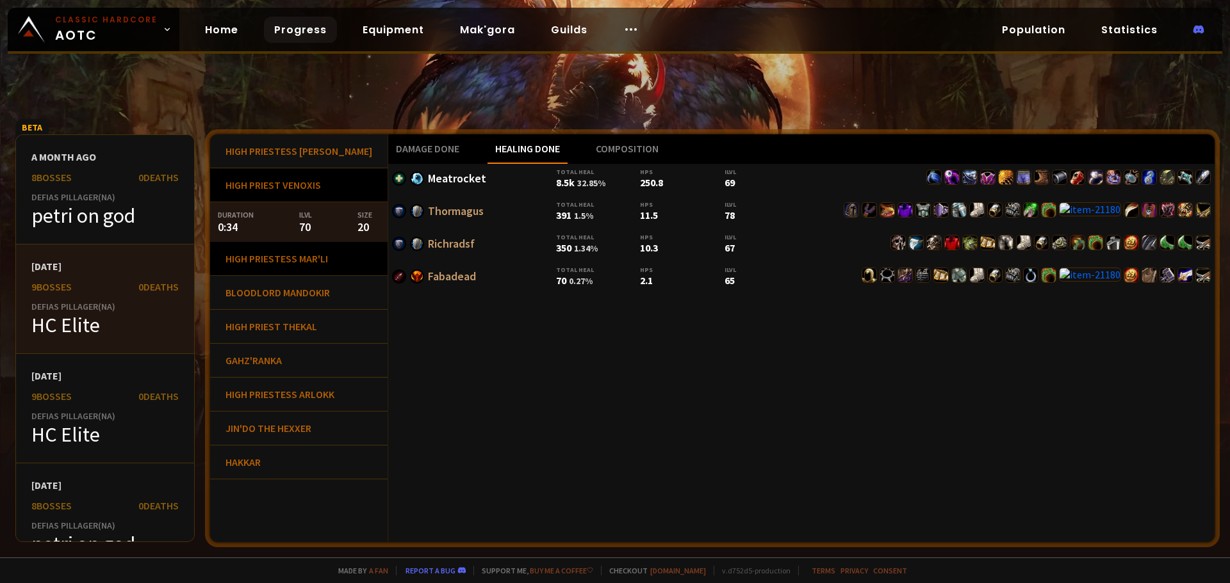
click at [304, 257] on div "High Priestess Mar'li" at bounding box center [298, 259] width 177 height 34
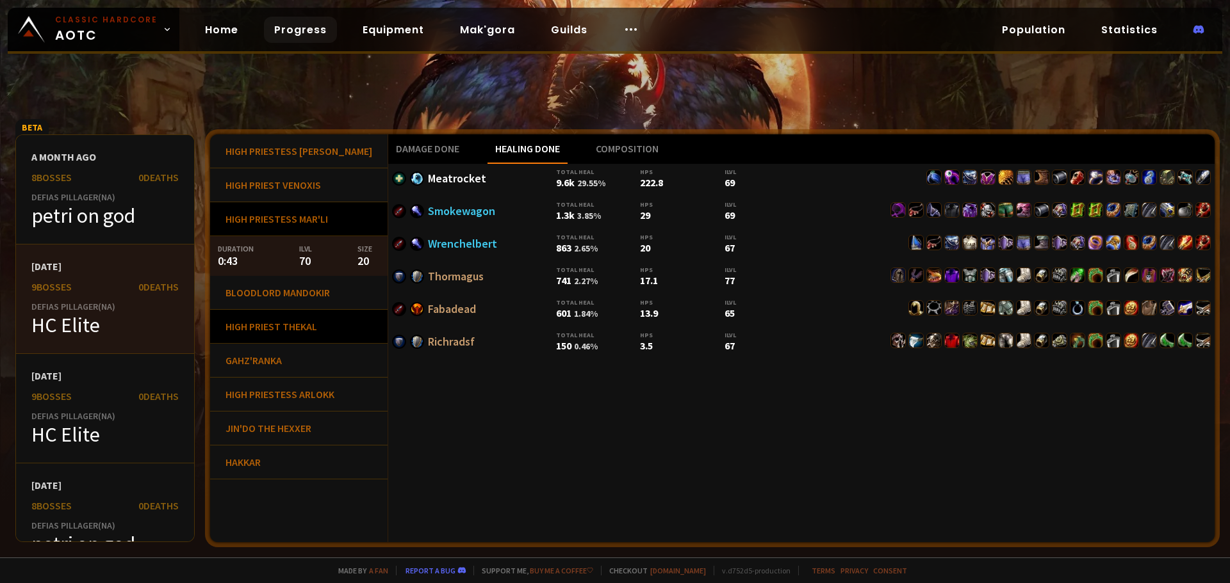
click at [298, 318] on div "High Priest Thekal" at bounding box center [298, 327] width 177 height 34
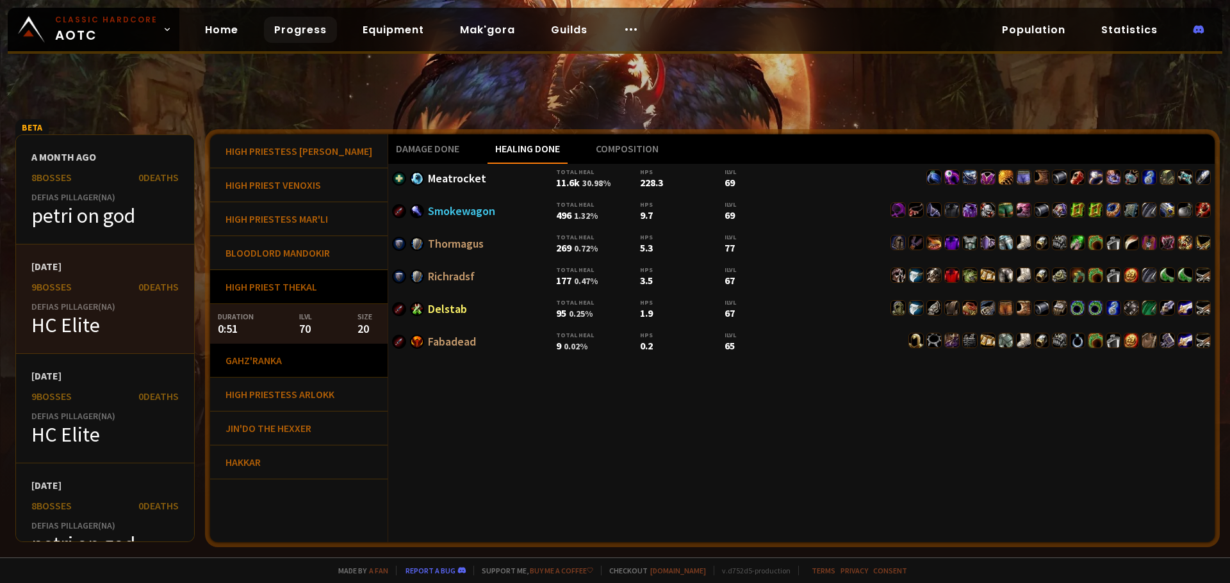
click at [300, 357] on div "Gahz'ranka" at bounding box center [298, 361] width 177 height 34
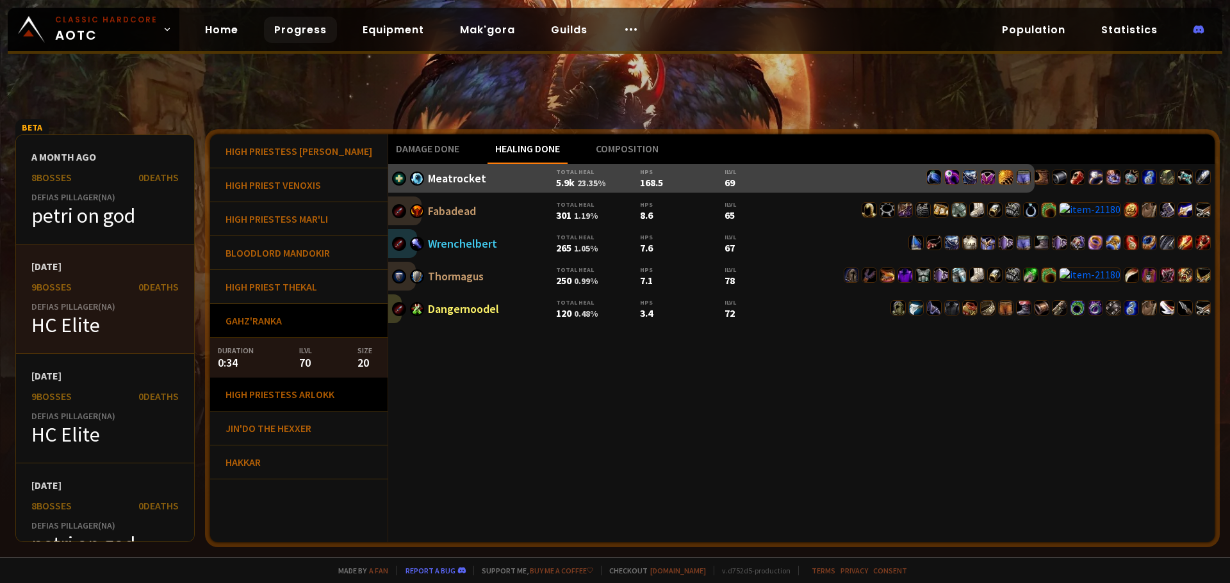
click at [301, 403] on div "High Priestess Arlokk" at bounding box center [298, 395] width 177 height 34
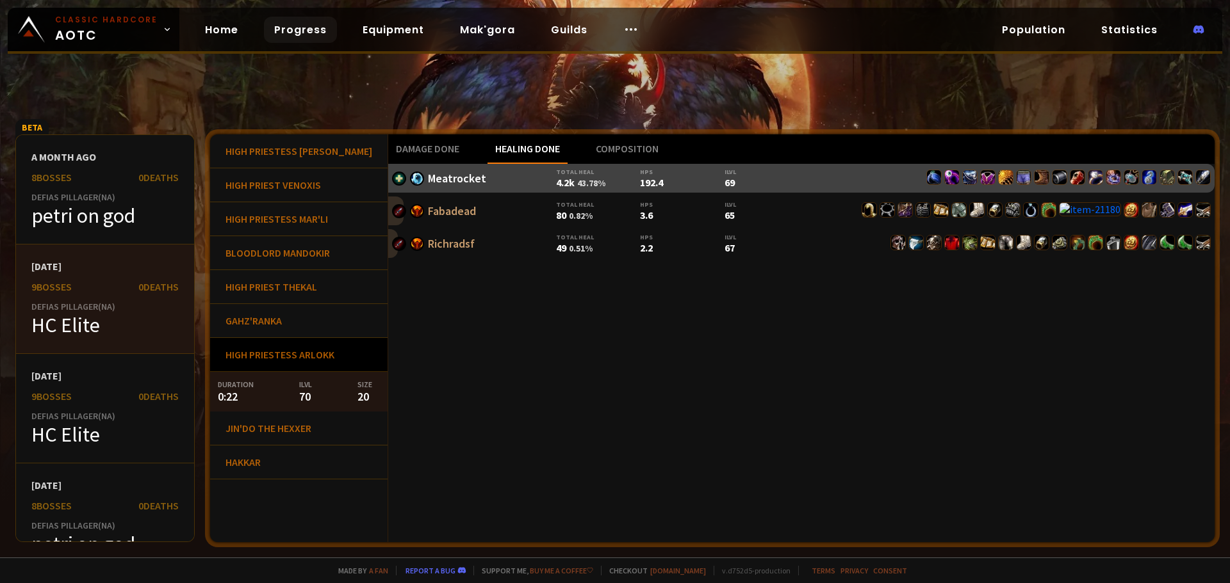
click at [630, 384] on div "Damage done Healing done Composition Meatrocket Total heal 4.2k 43.78 % hps 192…" at bounding box center [801, 338] width 826 height 408
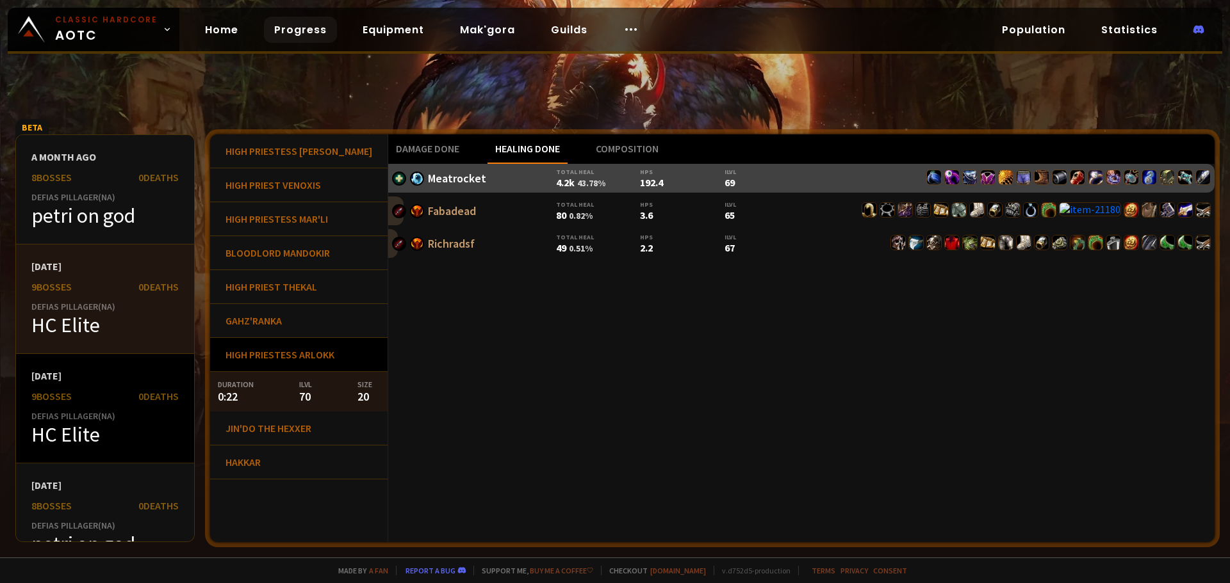
click at [121, 414] on div "Defias Pillager ( NA )" at bounding box center [104, 417] width 147 height 12
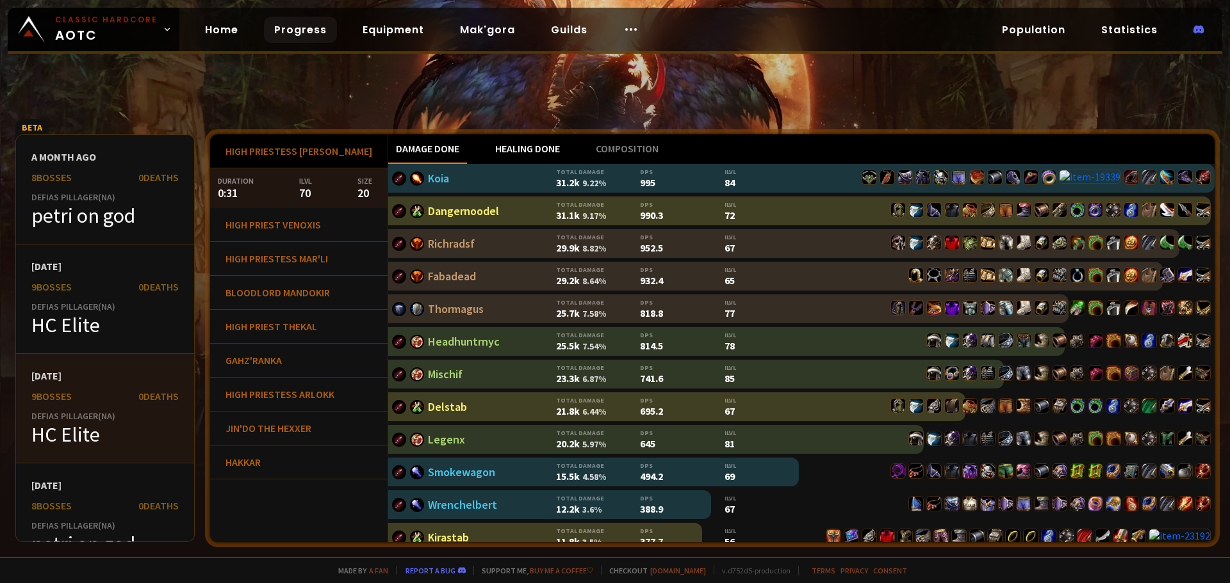
click at [489, 151] on div "Healing done" at bounding box center [527, 148] width 80 height 29
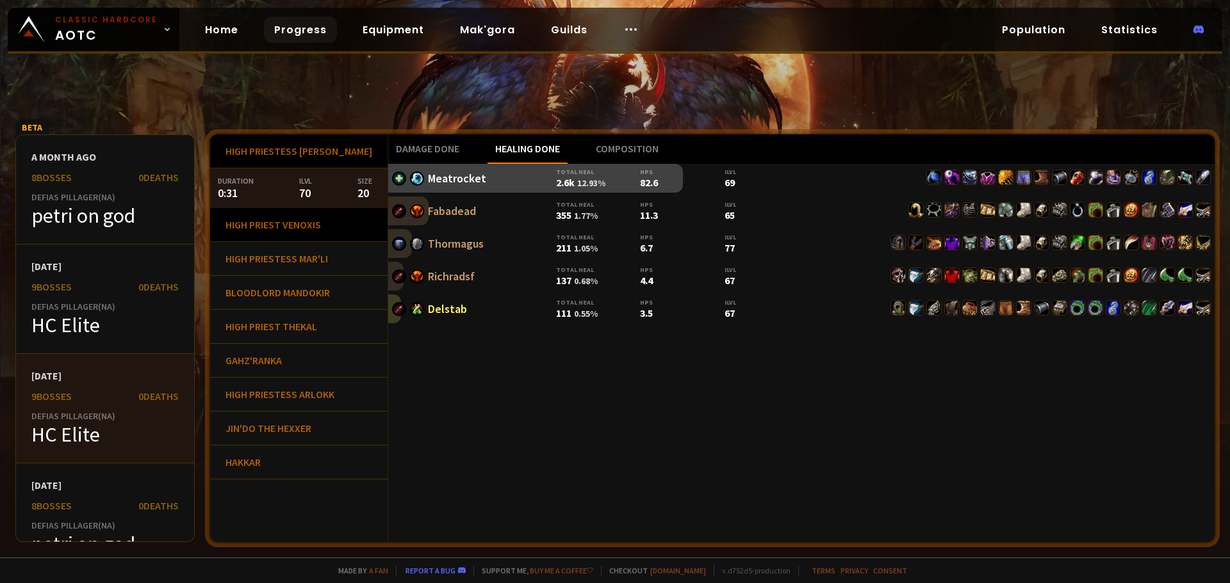
click at [313, 220] on div "High Priest Venoxis" at bounding box center [298, 225] width 177 height 34
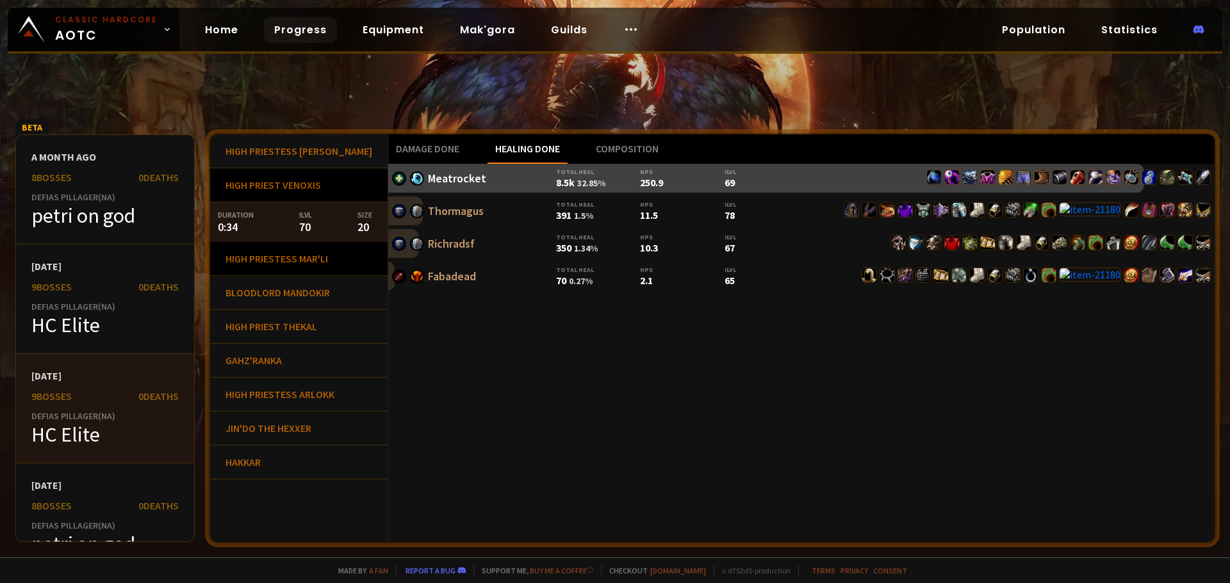
click at [315, 258] on div "High Priestess Mar'li" at bounding box center [298, 259] width 177 height 34
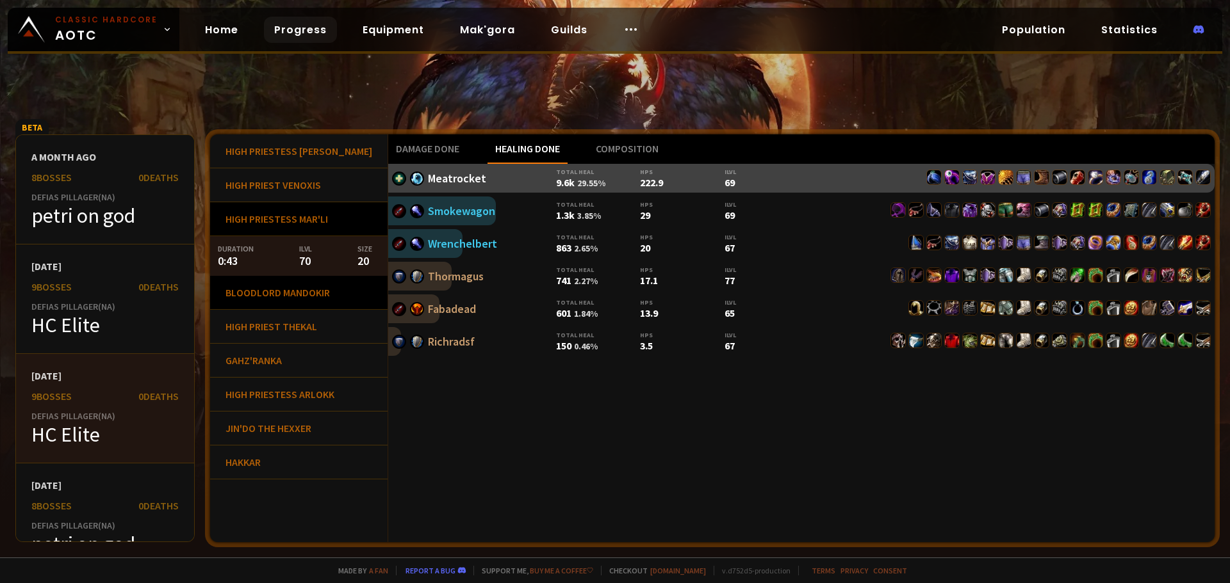
click at [315, 295] on div "Bloodlord Mandokir" at bounding box center [298, 293] width 177 height 34
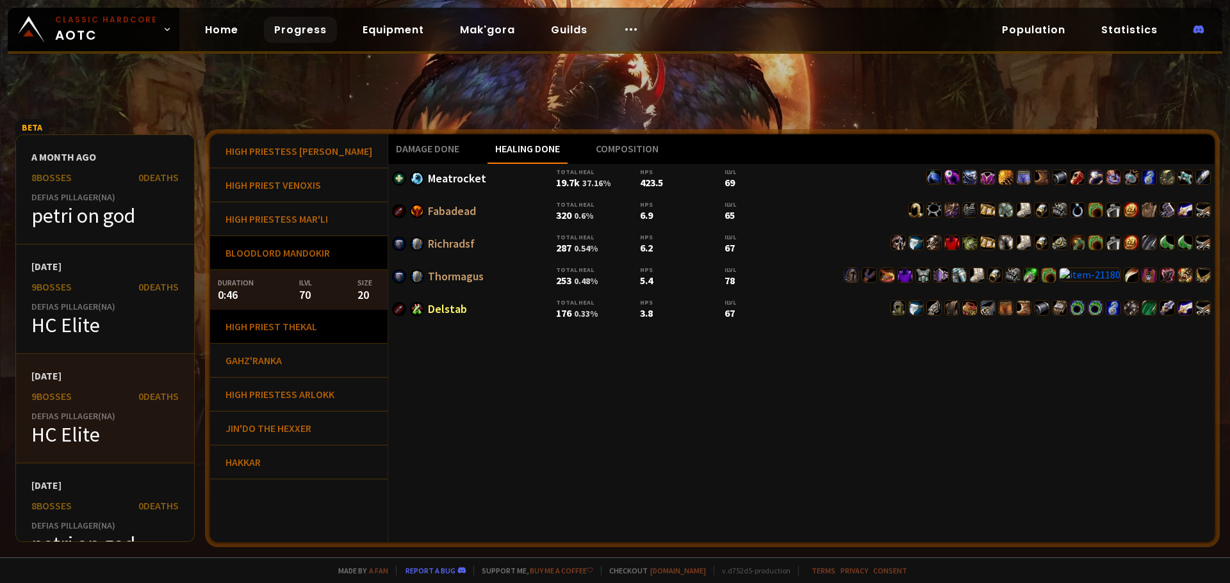
click at [311, 337] on div "High Priest Thekal" at bounding box center [298, 327] width 177 height 34
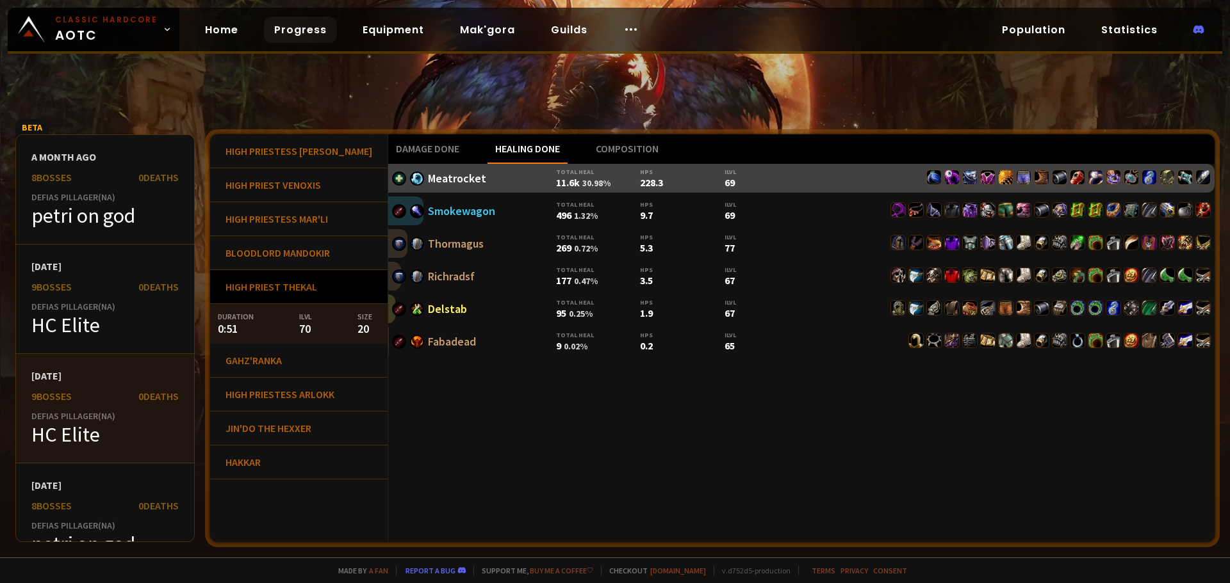
click at [108, 407] on div "2 months ago 9 bosses 0 Deaths Defias Pillager ( NA ) HC Elite" at bounding box center [105, 409] width 178 height 110
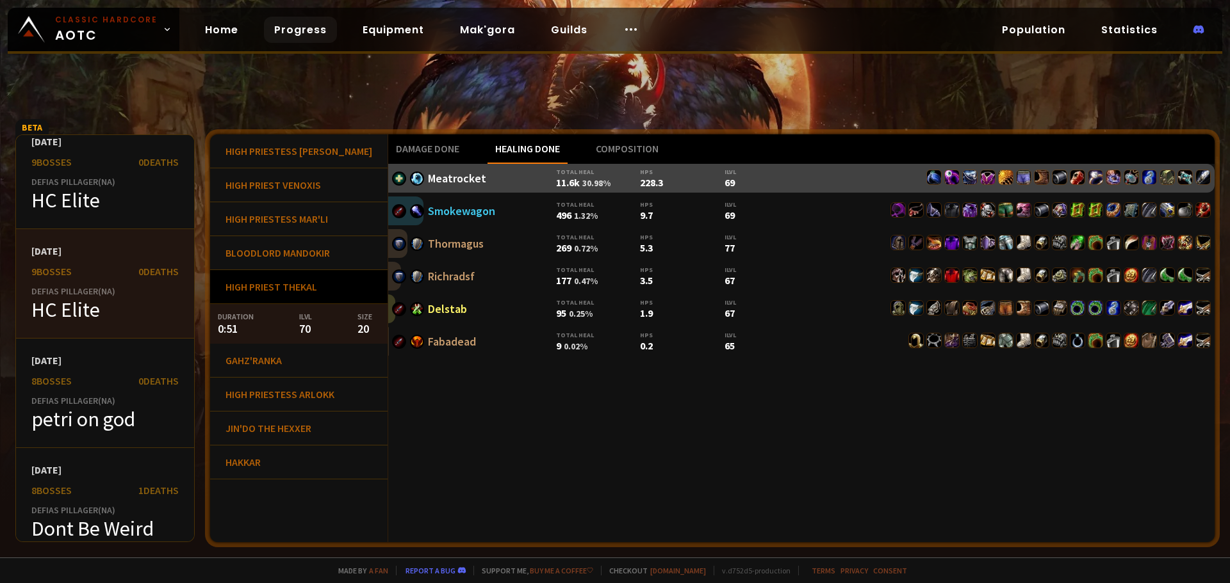
scroll to position [128, 0]
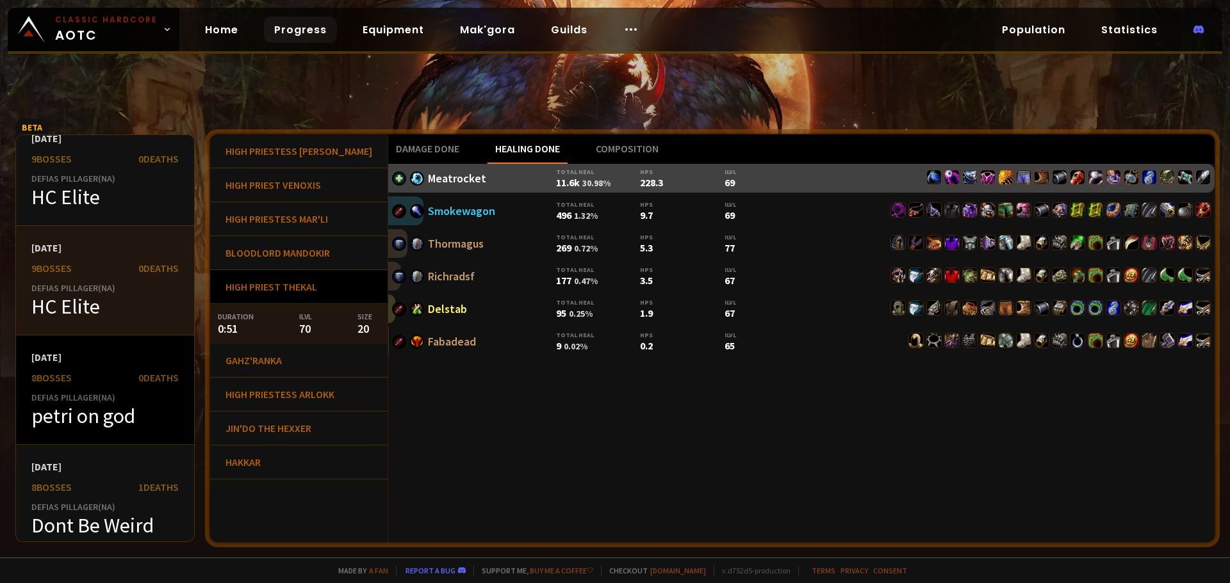
click at [89, 390] on div "2 months ago 8 bosses 0 Deaths Defias Pillager ( NA ) petri on god" at bounding box center [105, 391] width 178 height 110
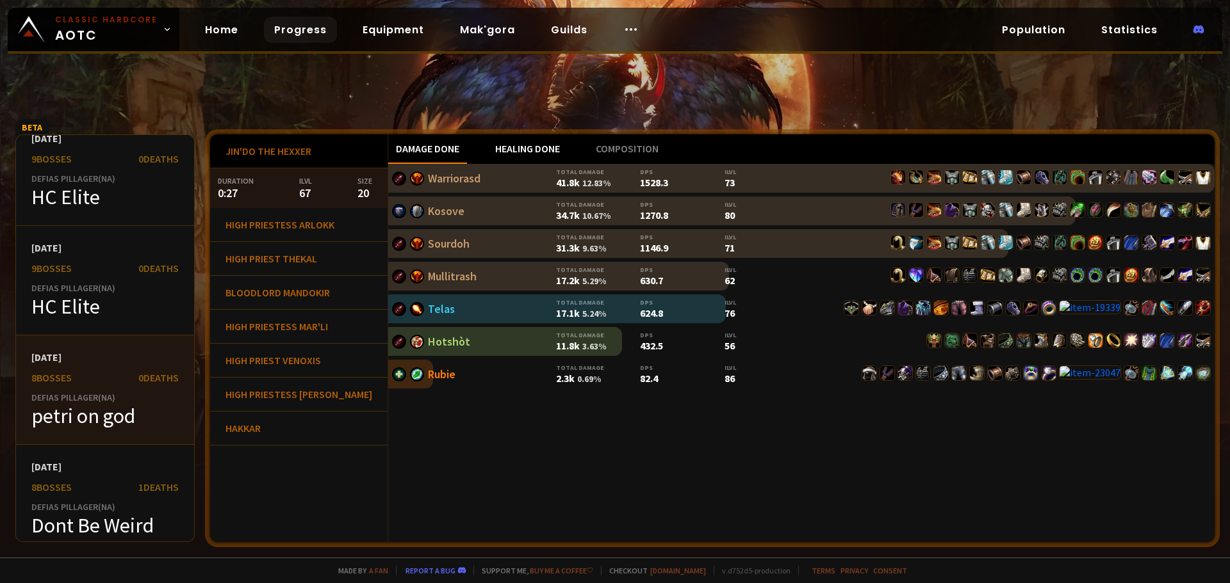
click at [487, 144] on div "Healing done" at bounding box center [527, 148] width 80 height 29
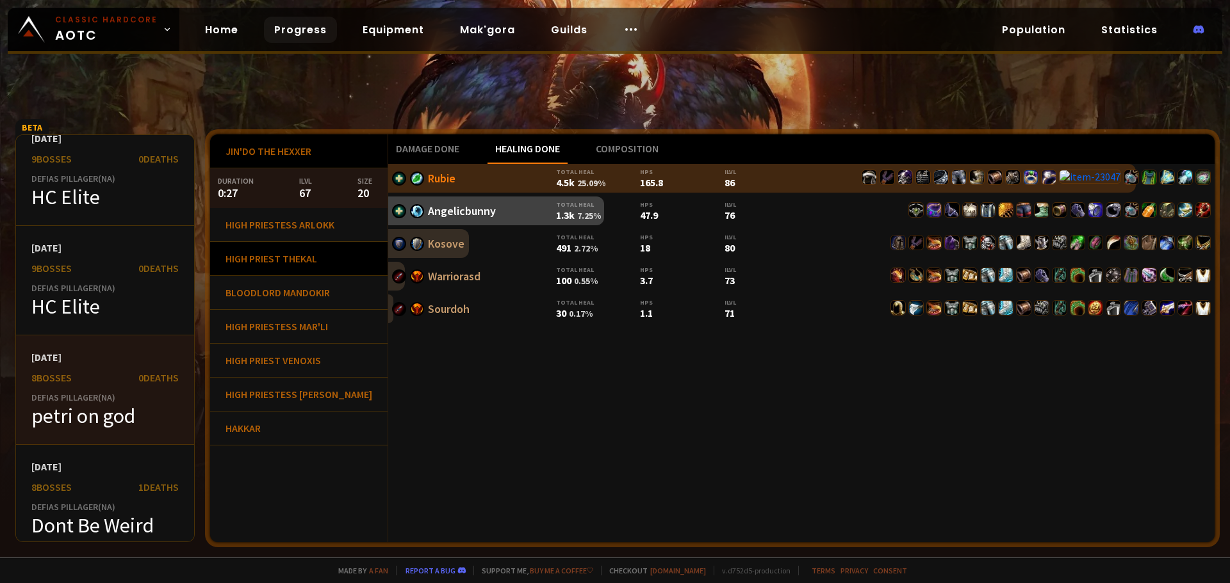
click at [279, 270] on div "High Priest Thekal" at bounding box center [298, 259] width 177 height 34
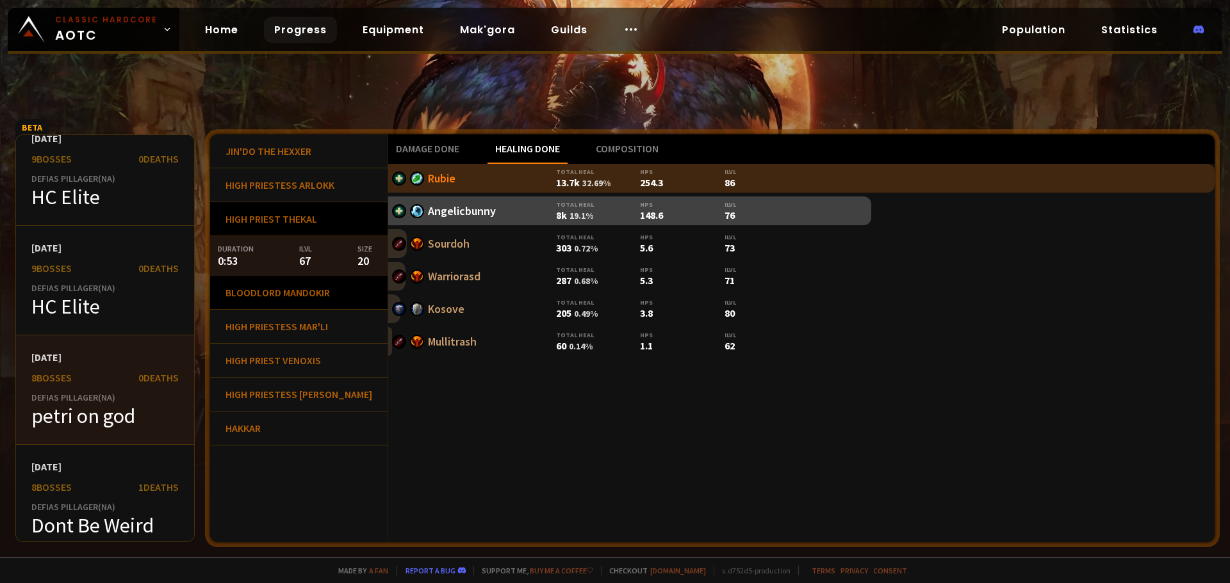
click at [309, 305] on div "Bloodlord Mandokir" at bounding box center [298, 293] width 177 height 34
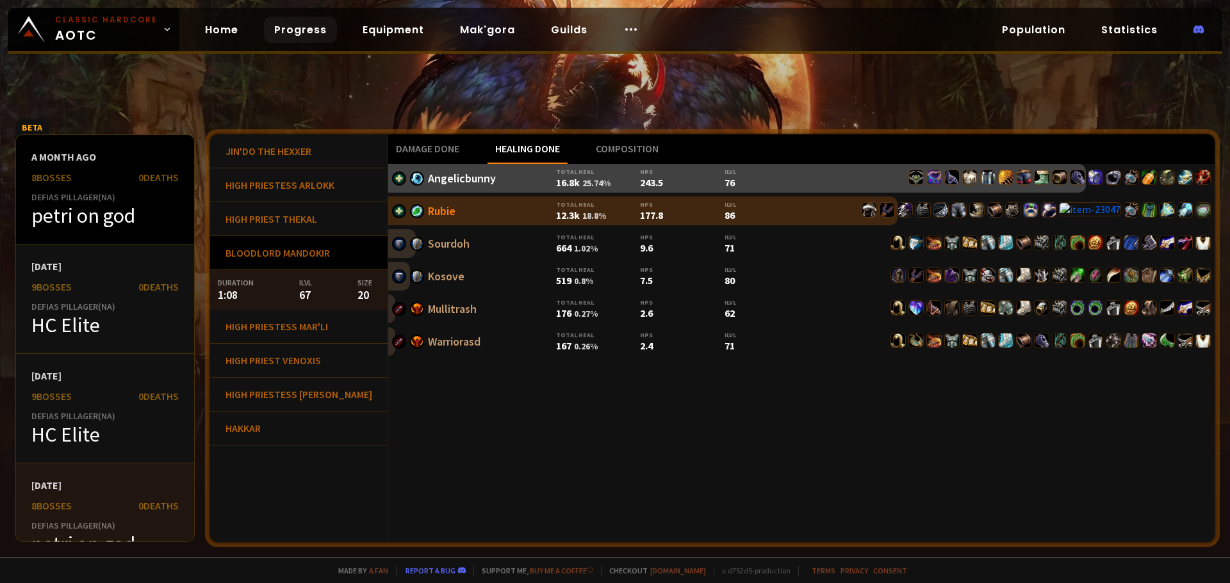
click at [120, 228] on div "petri on god" at bounding box center [104, 216] width 147 height 26
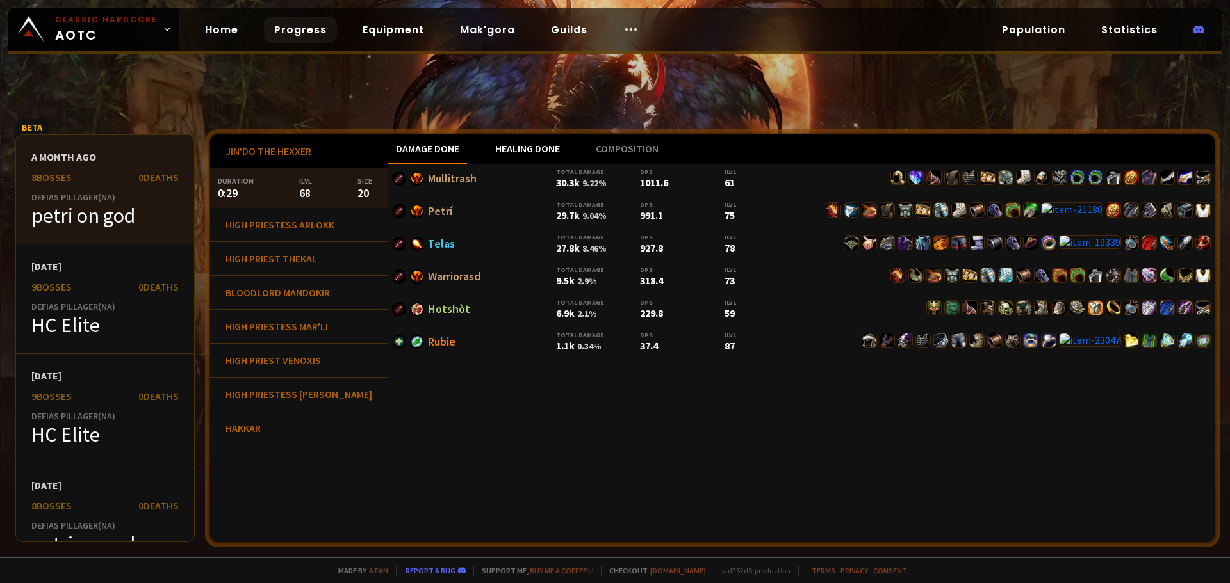
click at [504, 144] on div "Healing done" at bounding box center [527, 148] width 80 height 29
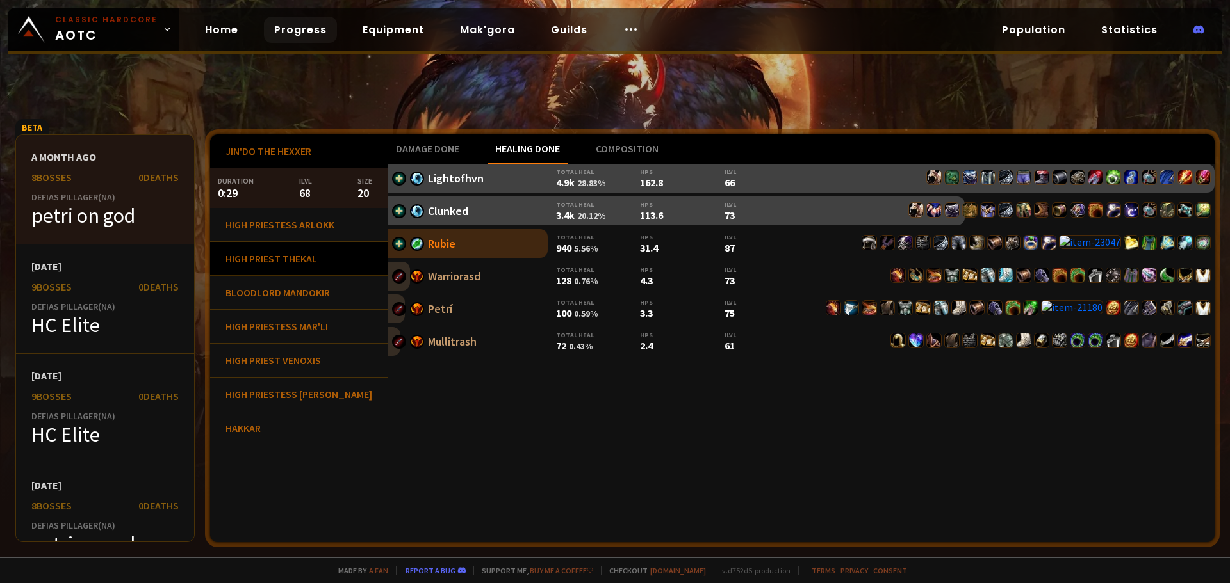
click at [299, 253] on div "High Priest Thekal" at bounding box center [298, 259] width 177 height 34
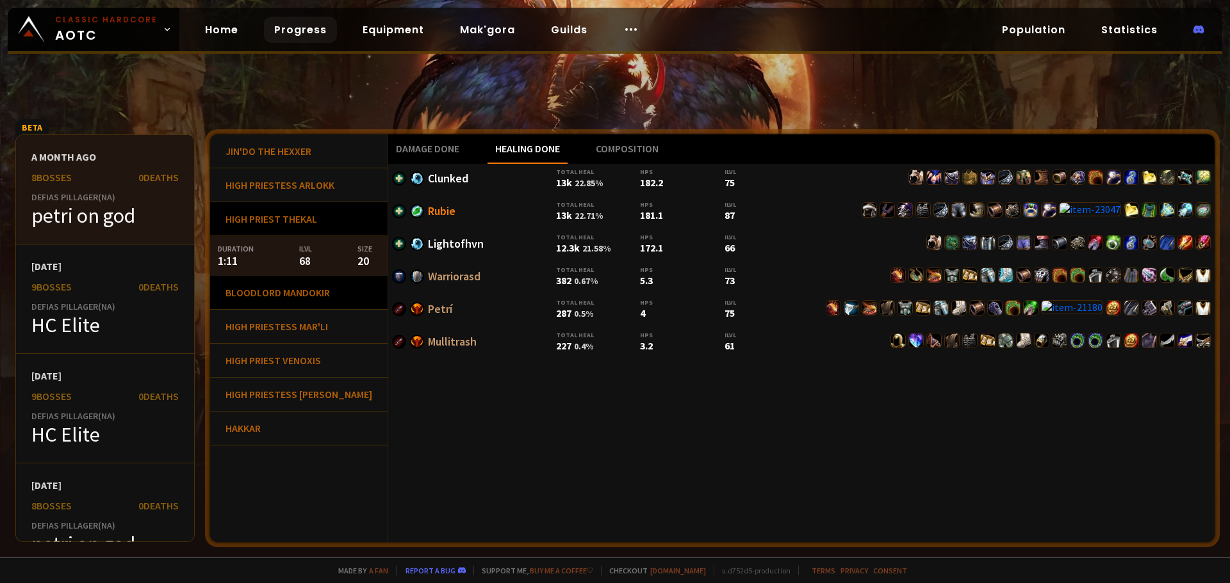
click at [303, 293] on div "Bloodlord Mandokir" at bounding box center [298, 293] width 177 height 34
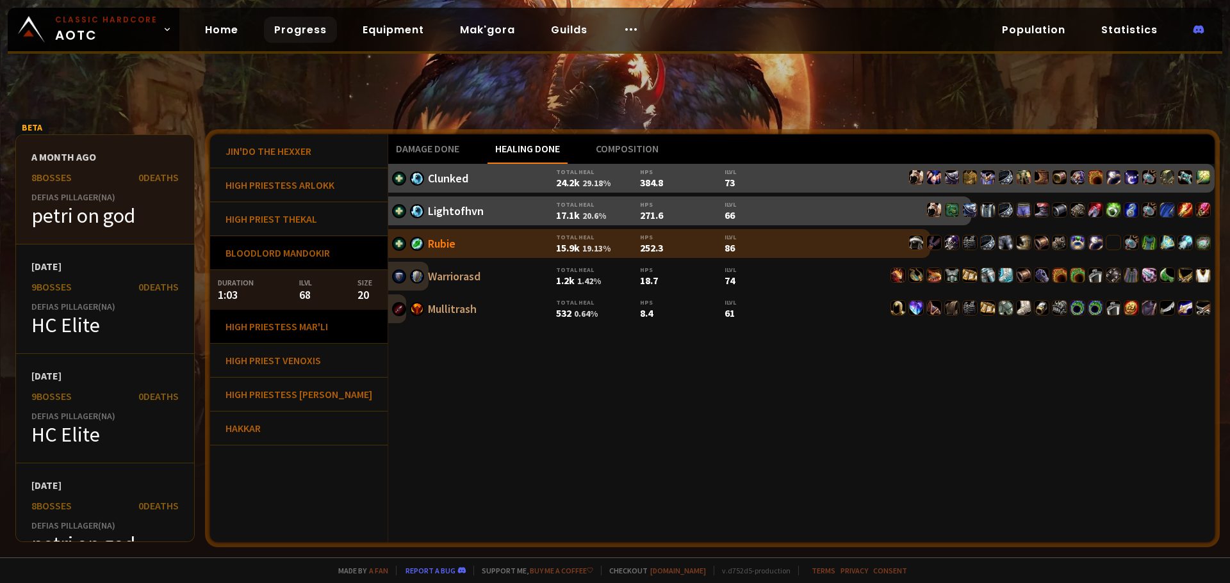
click at [300, 331] on div "High Priestess Mar'li" at bounding box center [298, 327] width 177 height 34
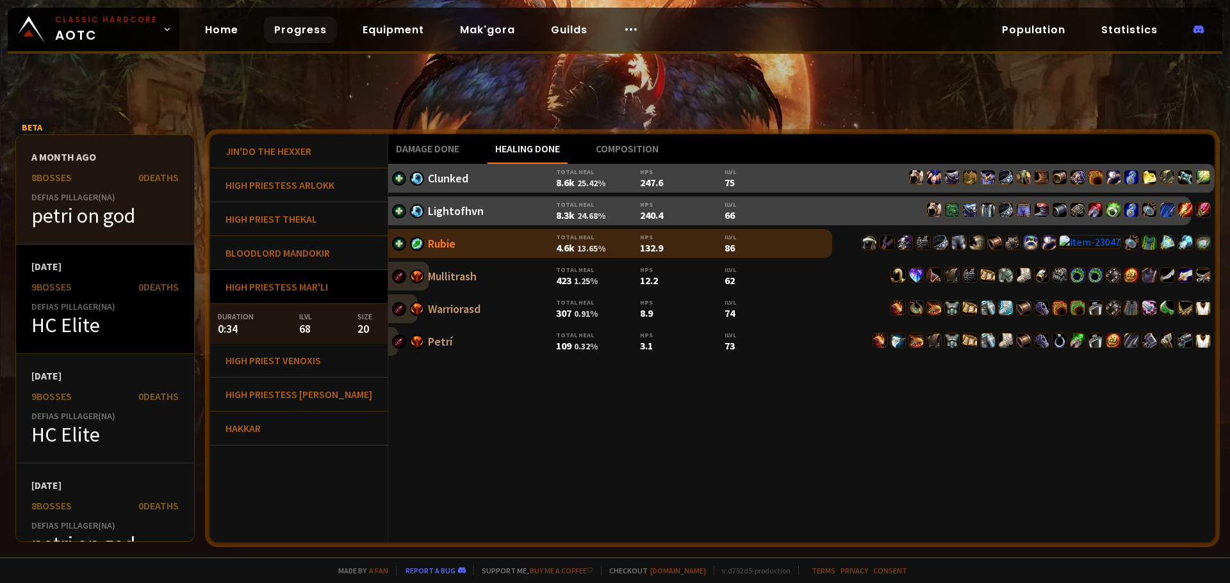
click at [136, 338] on div "HC Elite" at bounding box center [104, 326] width 147 height 26
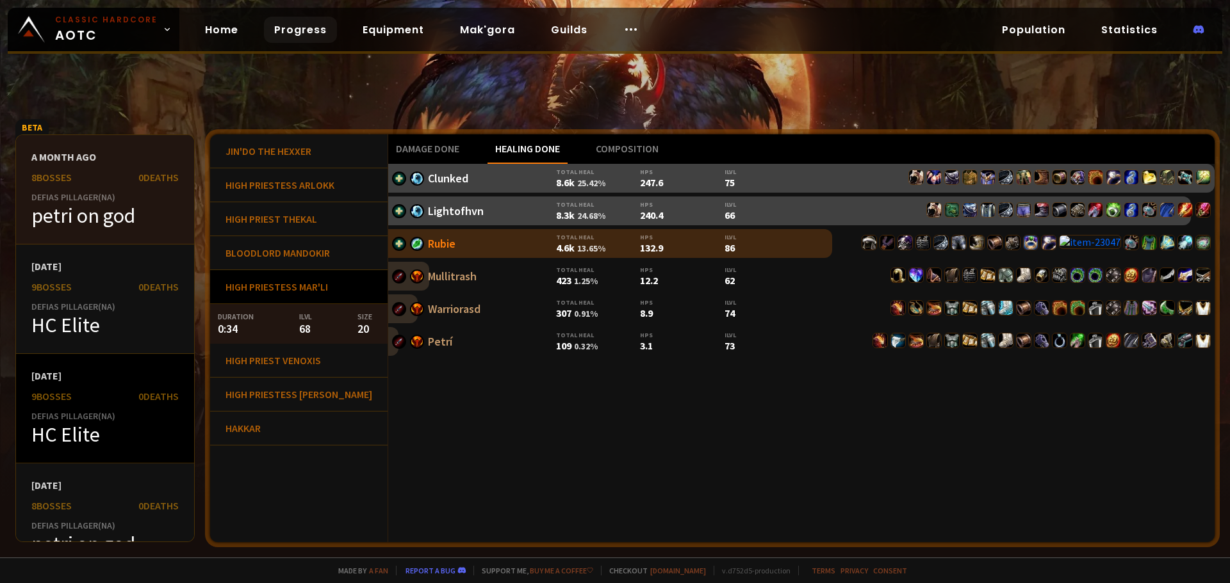
click at [126, 386] on div "2 months ago 9 bosses 0 Deaths Defias Pillager ( NA ) HC Elite" at bounding box center [105, 409] width 178 height 110
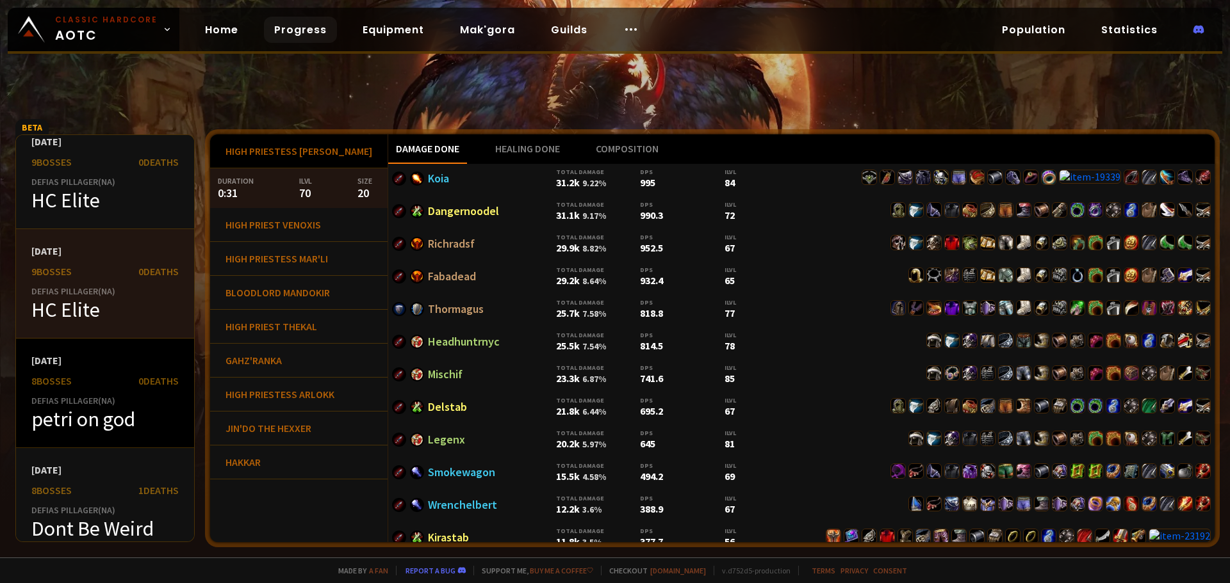
scroll to position [128, 0]
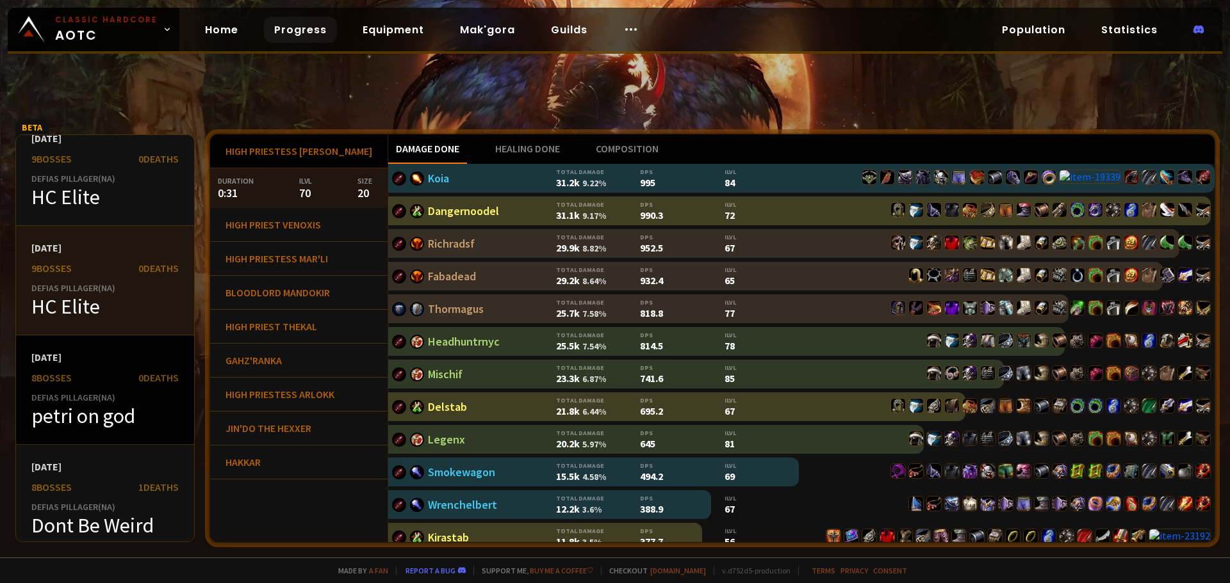
click at [138, 382] on div "0 Deaths" at bounding box center [158, 377] width 40 height 13
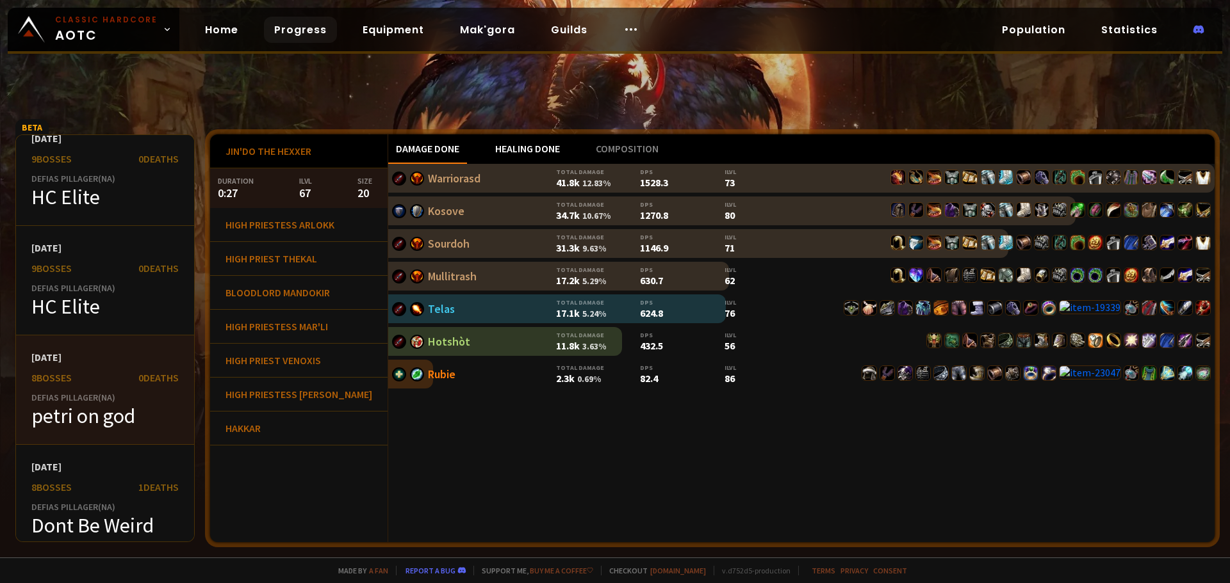
click at [497, 142] on div "Healing done" at bounding box center [527, 148] width 80 height 29
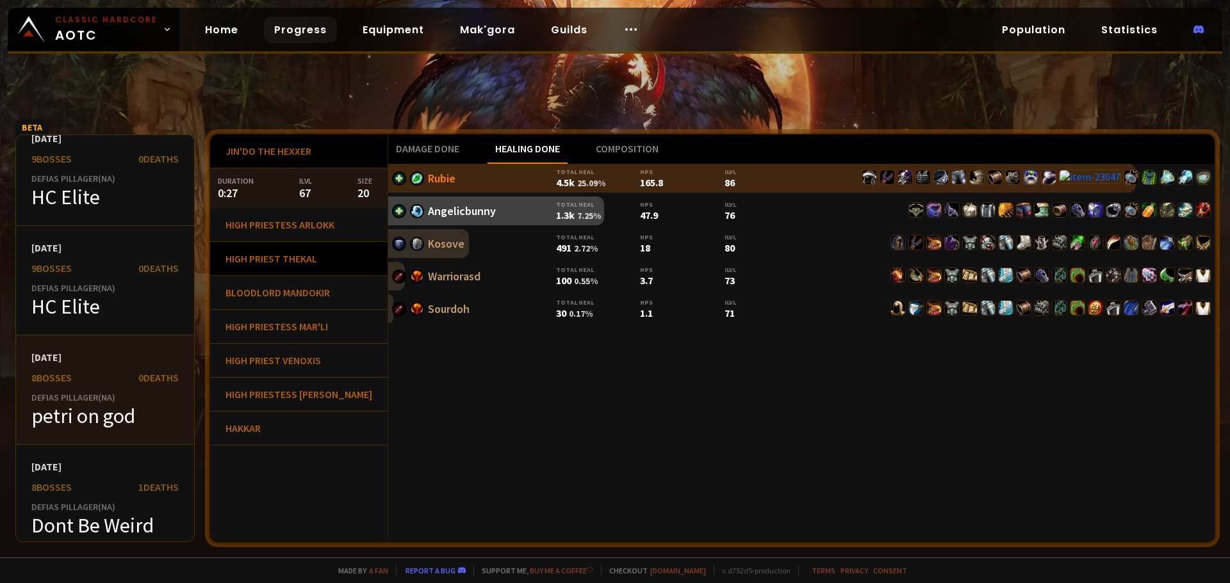
click at [284, 260] on div "High Priest Thekal" at bounding box center [298, 259] width 177 height 34
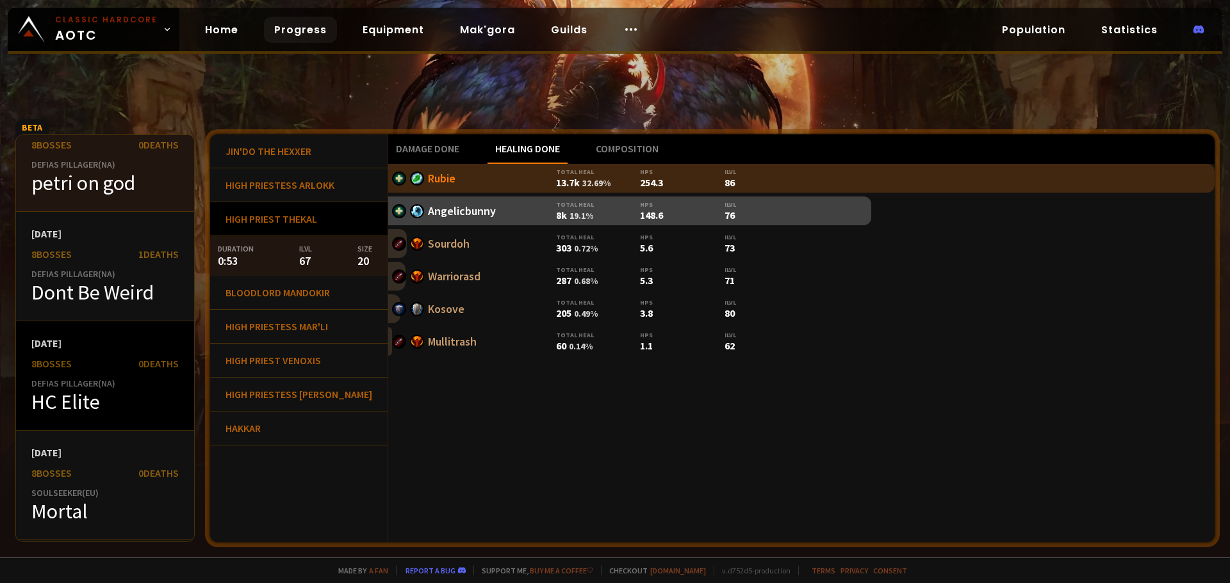
scroll to position [384, 0]
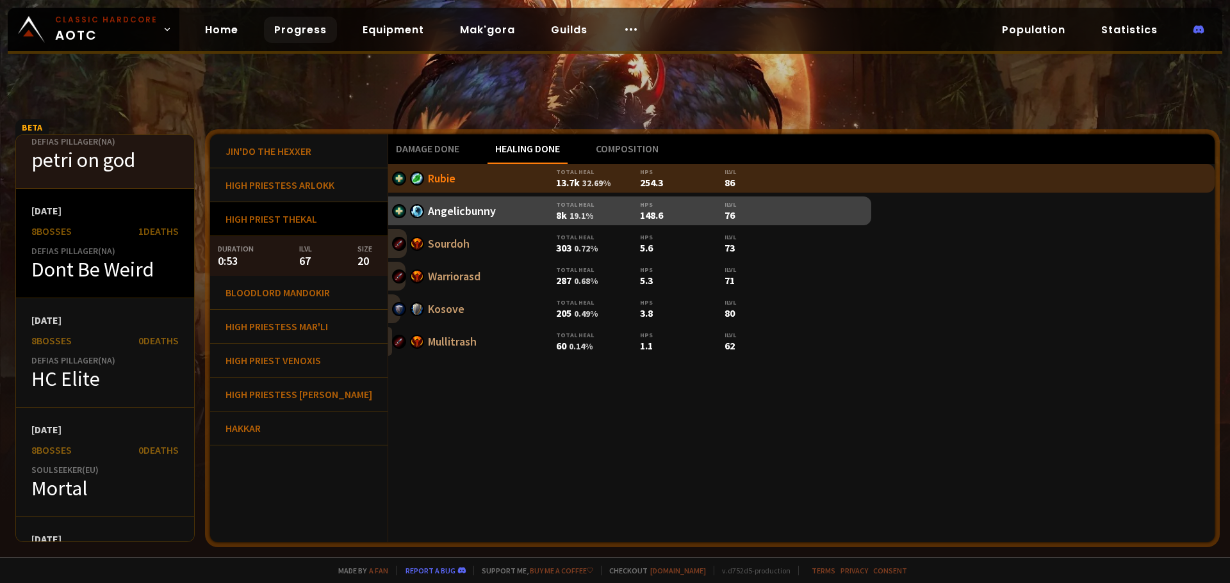
click at [145, 288] on div "2 months ago 8 bosses 1 Deaths Defias Pillager ( NA ) Dont Be Weird" at bounding box center [105, 244] width 178 height 110
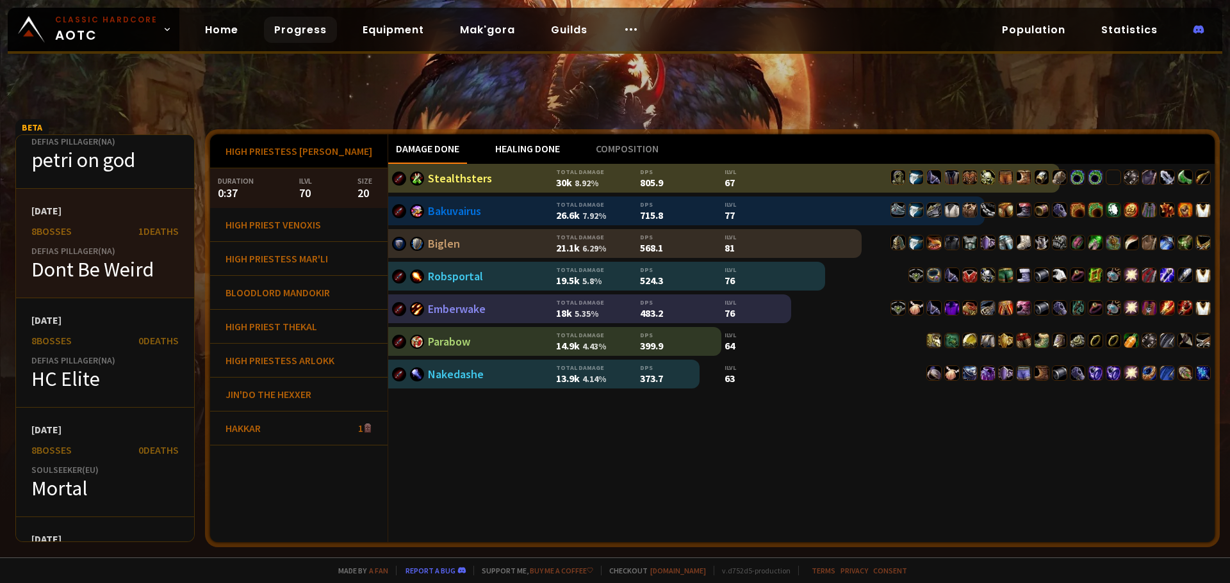
click at [507, 151] on div "Healing done" at bounding box center [527, 148] width 80 height 29
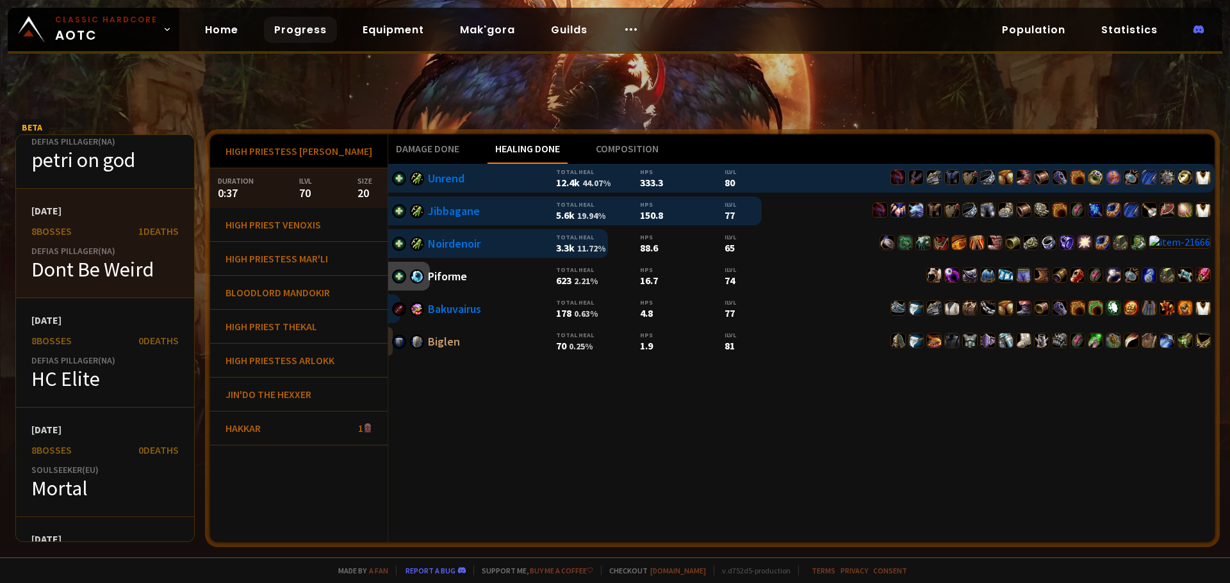
click at [637, 435] on div "Damage done Healing done Composition Unrend Total heal 12.4k 44.07 % hps 333.3 …" at bounding box center [801, 338] width 826 height 408
click at [281, 225] on div "High Priest Venoxis" at bounding box center [298, 225] width 177 height 34
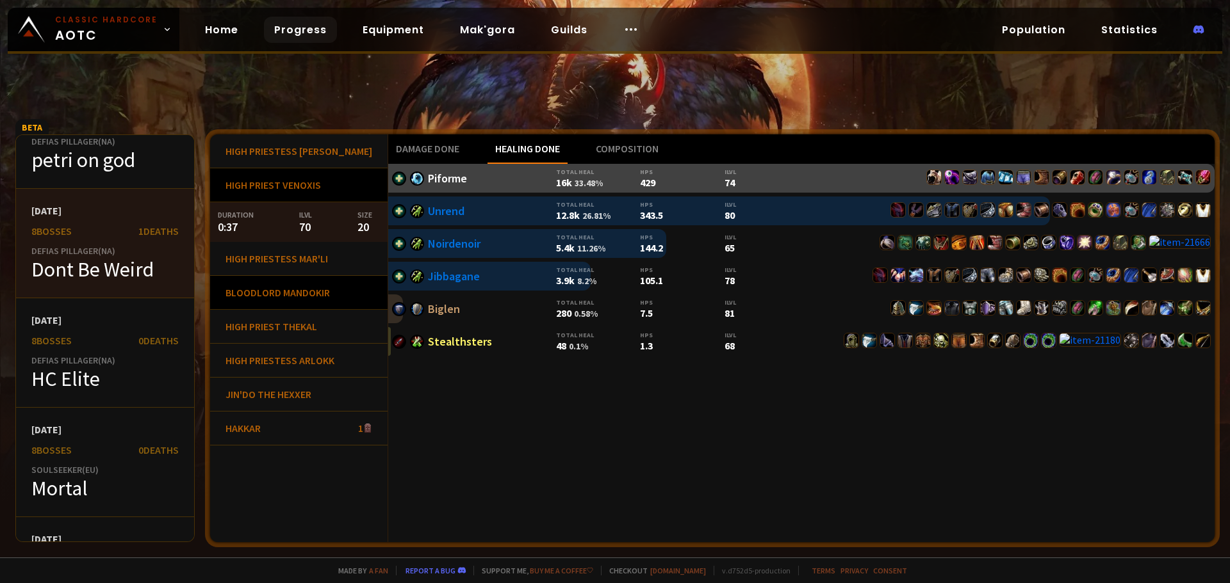
click at [318, 291] on div "Bloodlord Mandokir" at bounding box center [298, 293] width 177 height 34
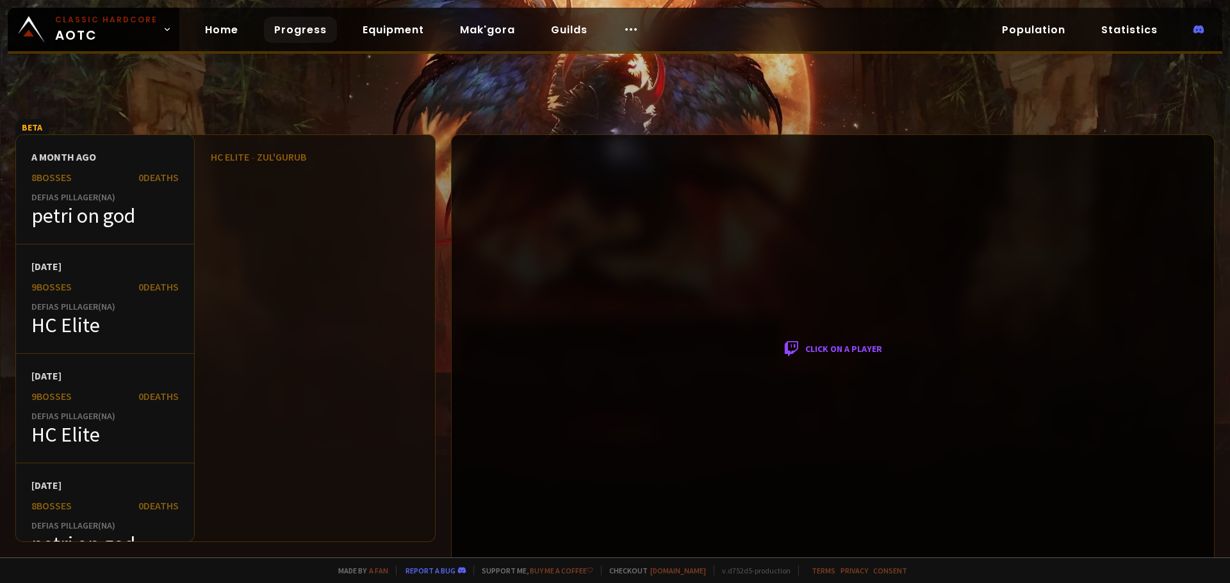
scroll to position [1, 0]
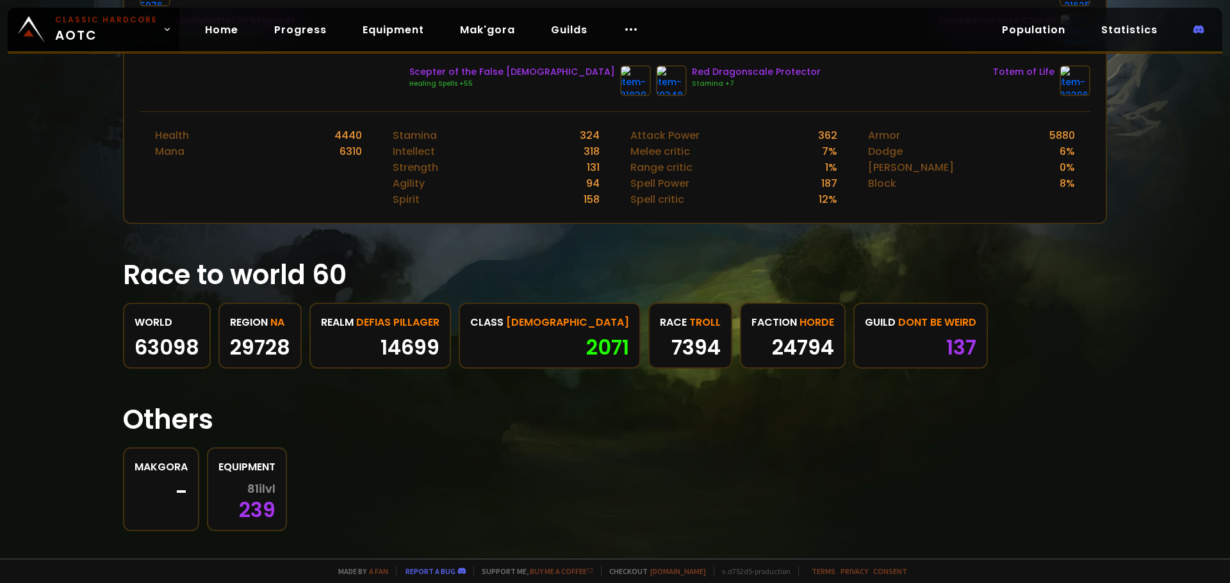
scroll to position [512, 0]
